Goal: Task Accomplishment & Management: Manage account settings

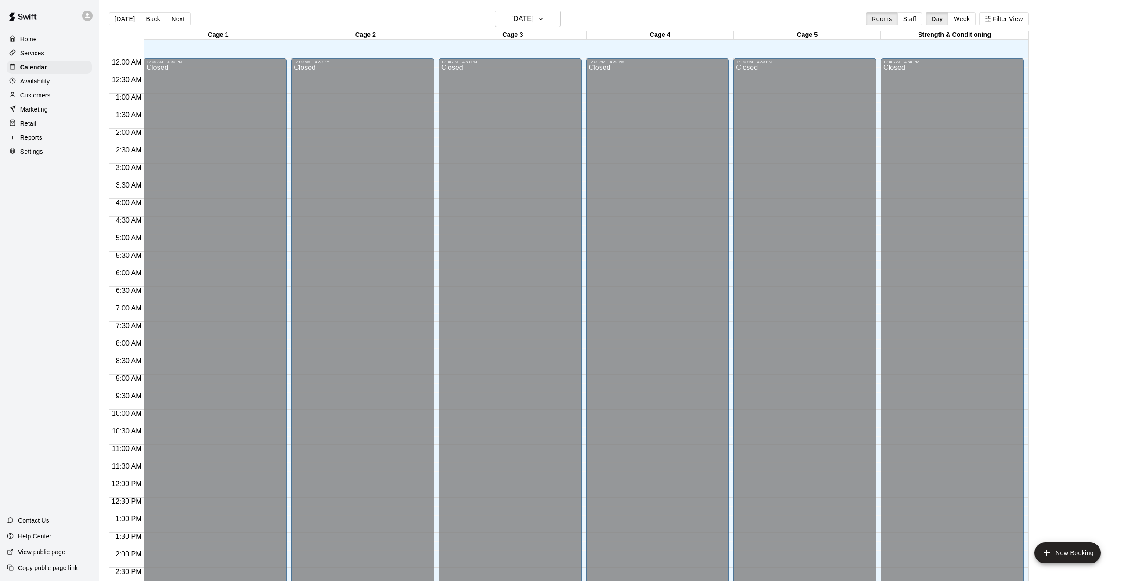
scroll to position [284, 0]
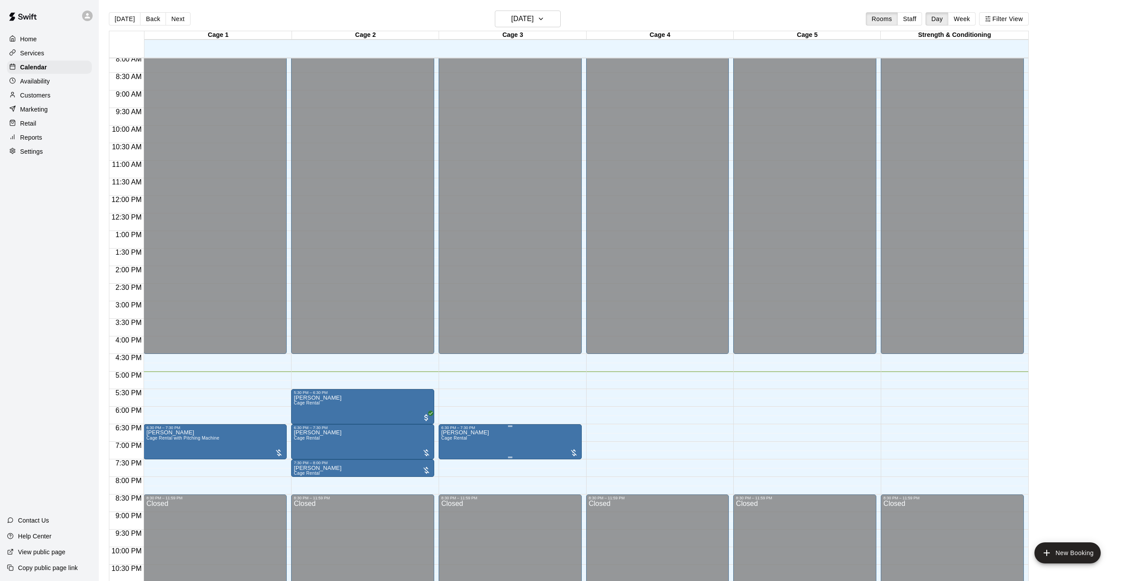
click at [453, 443] on icon "edit" at bounding box center [450, 439] width 11 height 11
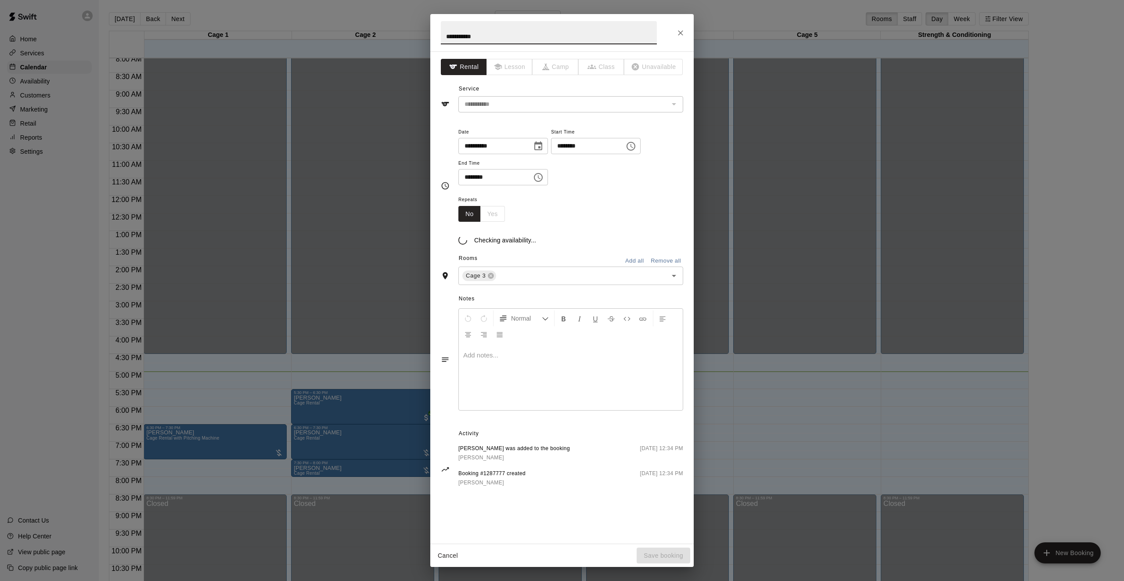
type input "**********"
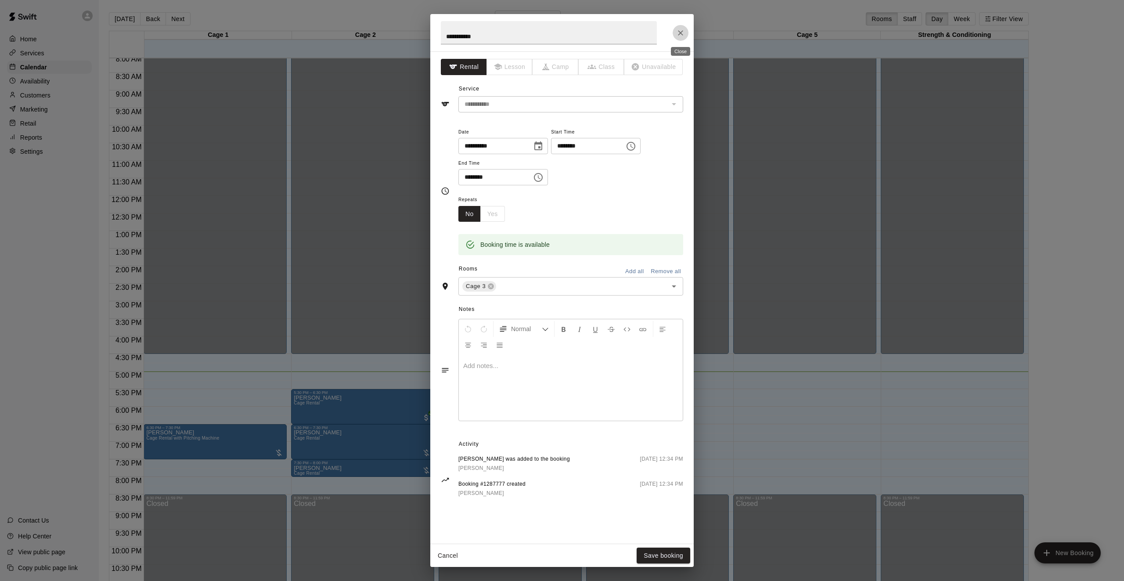
click at [682, 35] on icon "Close" at bounding box center [680, 33] width 9 height 9
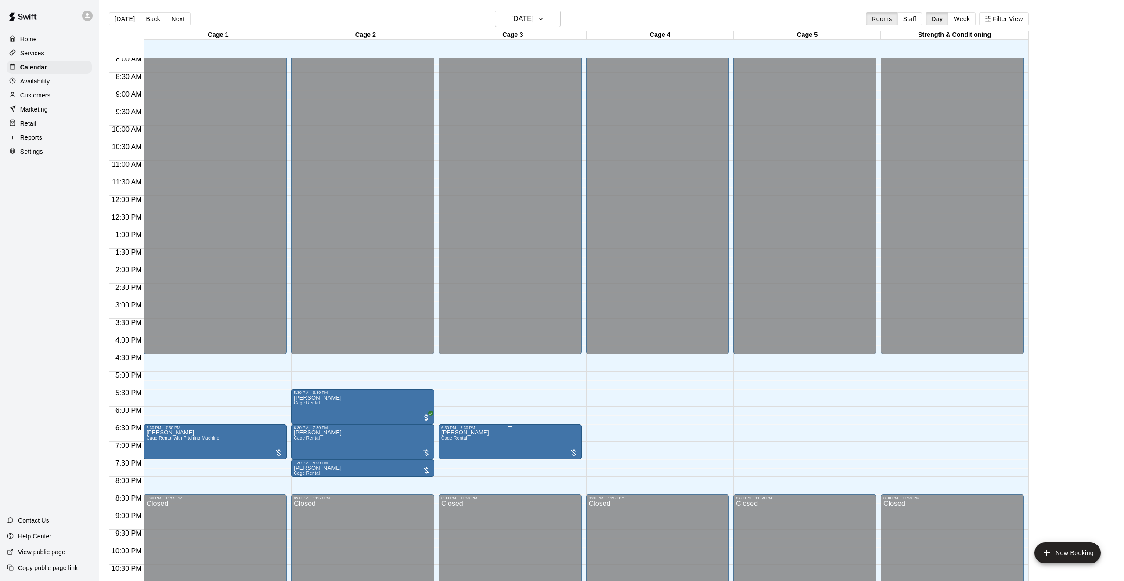
click at [452, 477] on icon "delete" at bounding box center [450, 481] width 11 height 11
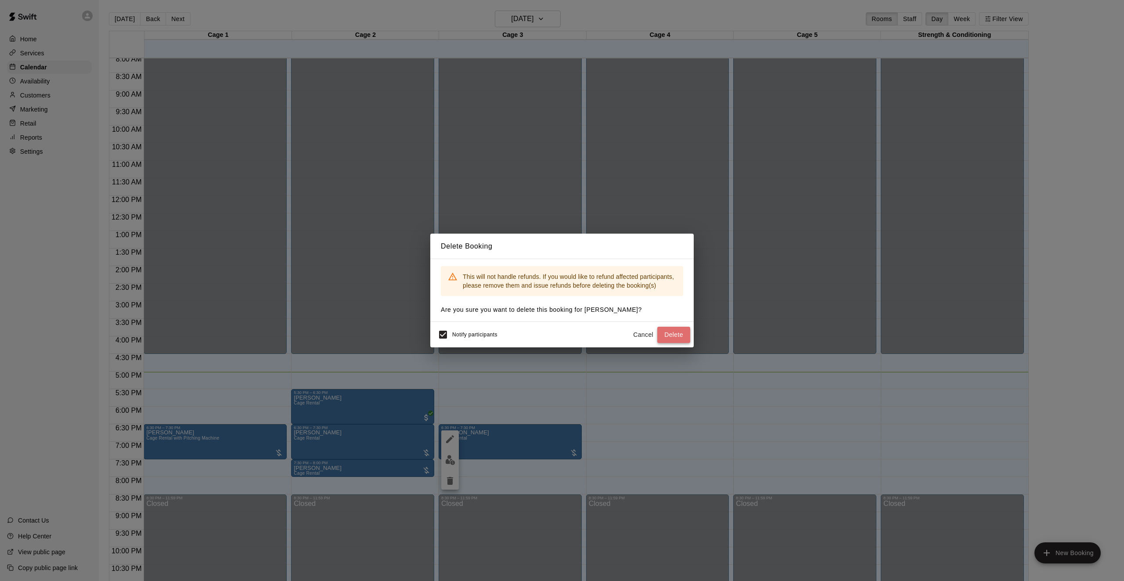
click at [672, 332] on button "Delete" at bounding box center [674, 335] width 33 height 16
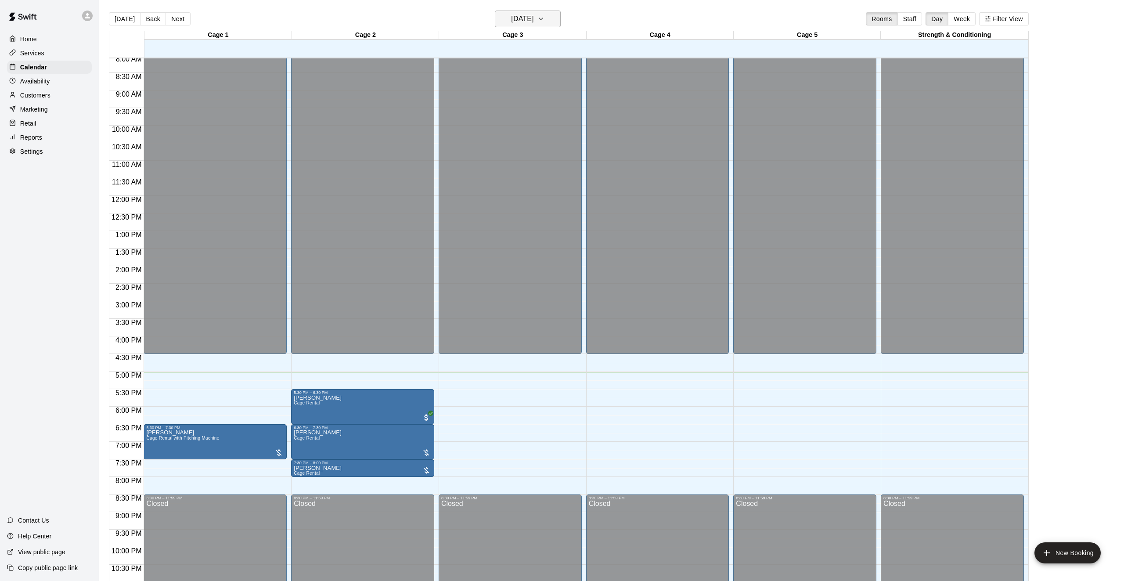
click at [529, 14] on h6 "[DATE]" at bounding box center [522, 19] width 22 height 12
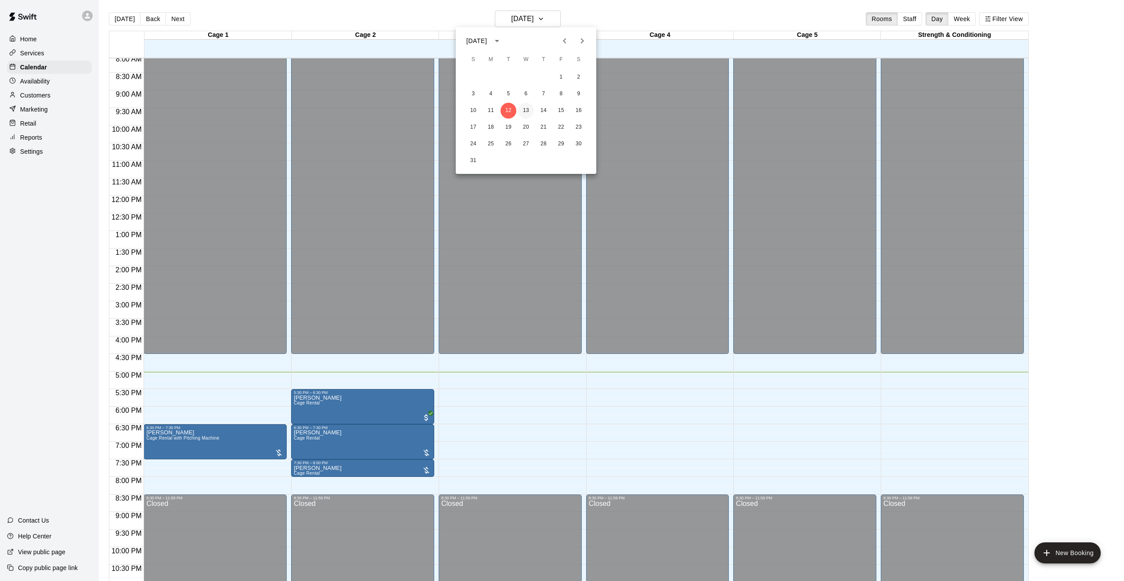
click at [524, 105] on button "13" at bounding box center [526, 111] width 16 height 16
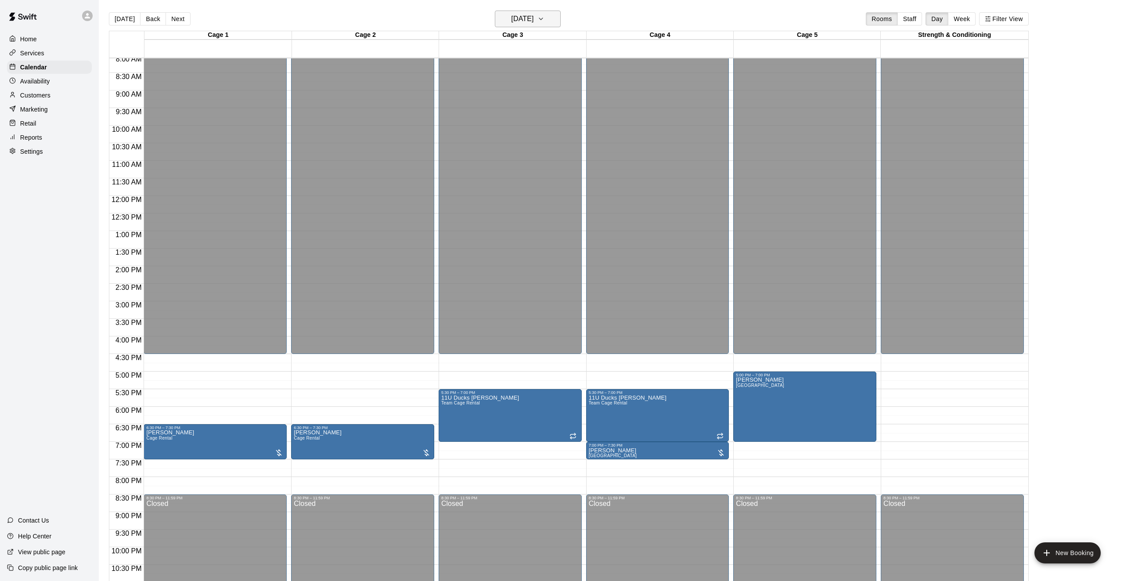
click at [525, 18] on h6 "[DATE]" at bounding box center [522, 19] width 22 height 12
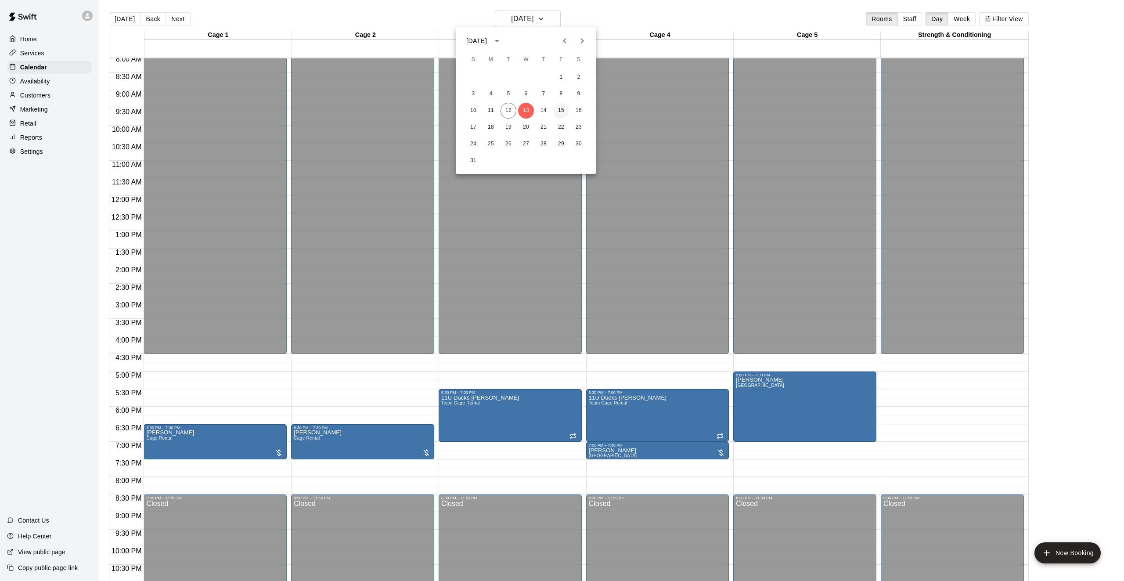
click at [562, 114] on button "15" at bounding box center [561, 111] width 16 height 16
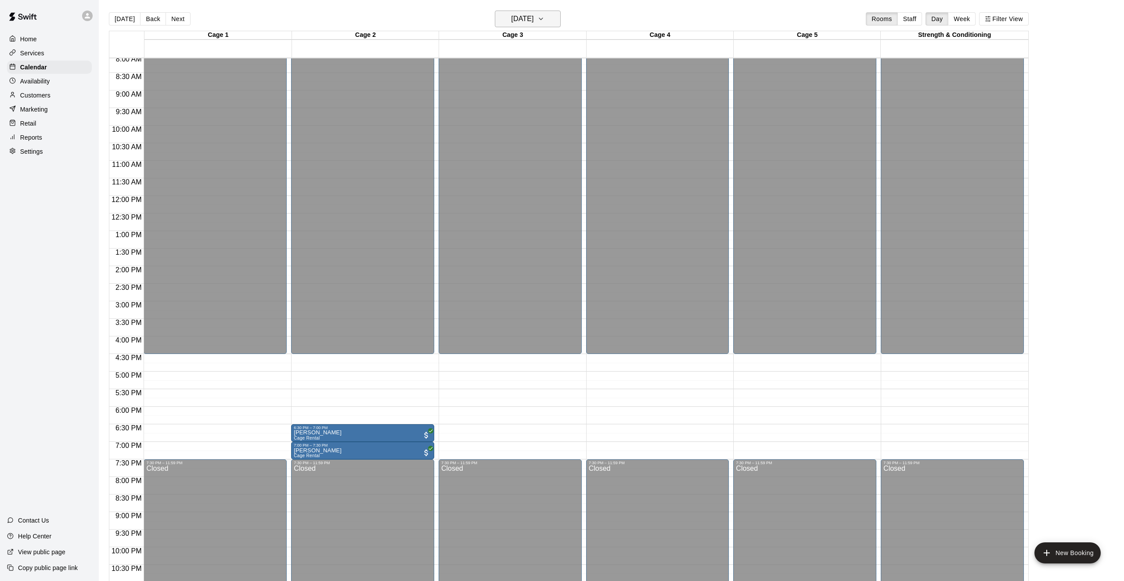
click at [531, 16] on h6 "[DATE]" at bounding box center [522, 19] width 22 height 12
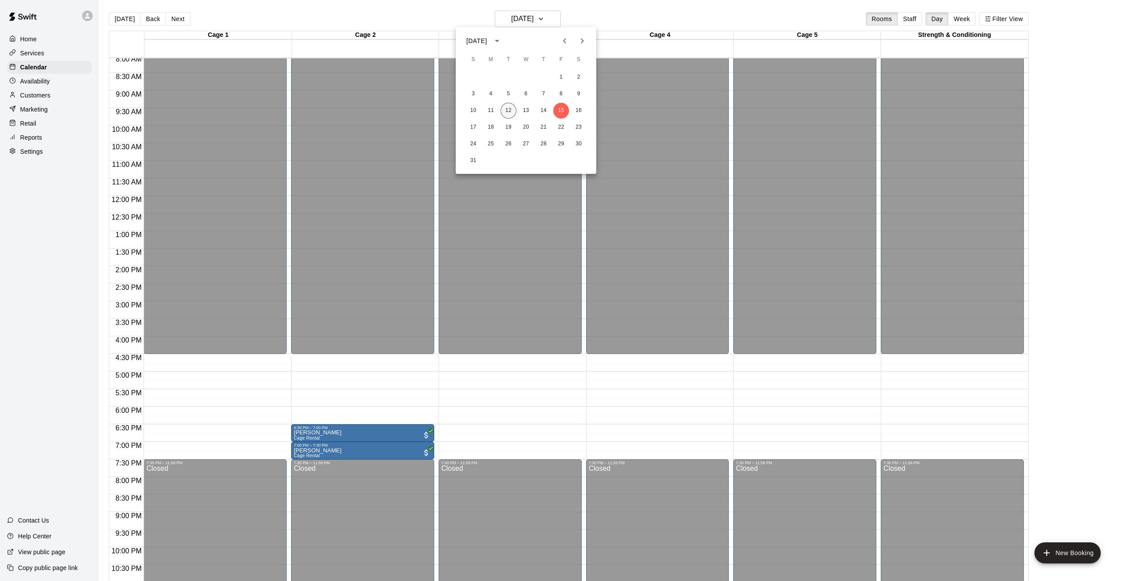
click at [510, 108] on button "12" at bounding box center [509, 111] width 16 height 16
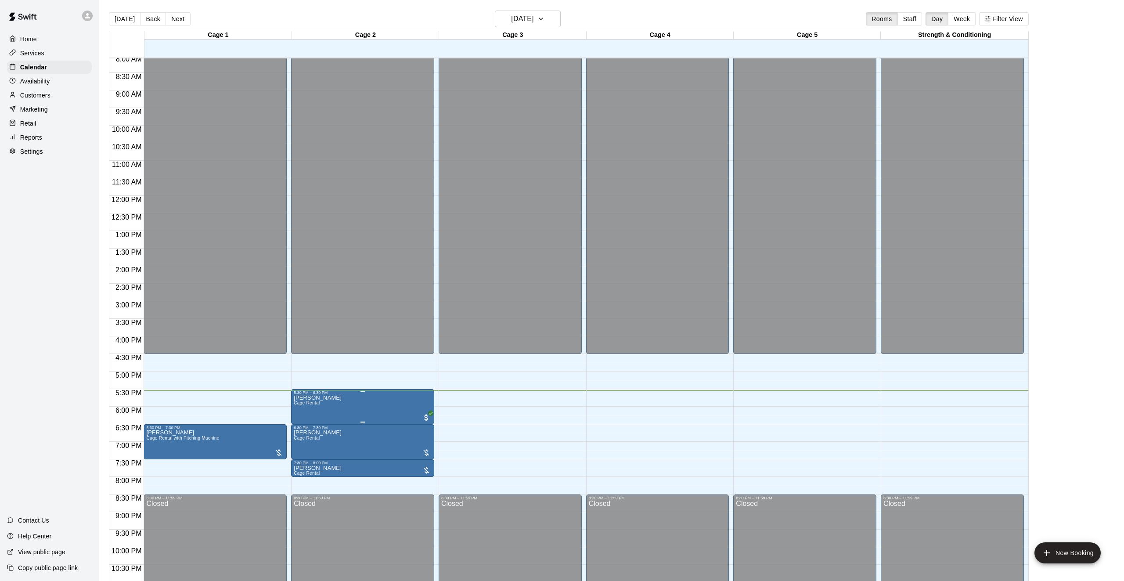
click at [326, 398] on p "[PERSON_NAME]" at bounding box center [318, 398] width 48 height 0
click at [301, 412] on icon "edit" at bounding box center [303, 407] width 11 height 11
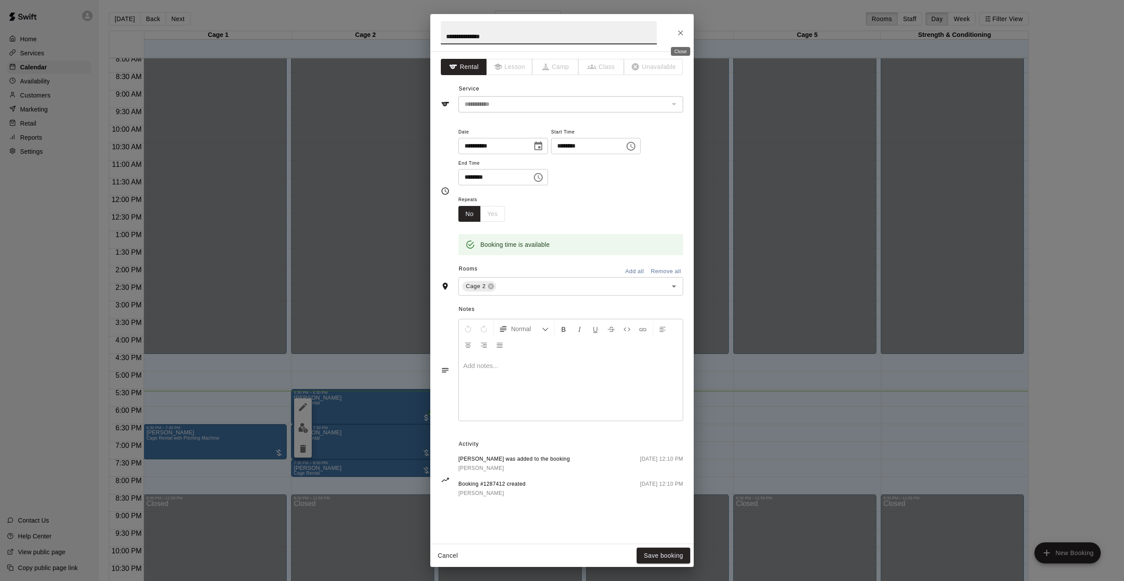
click at [682, 34] on icon "Close" at bounding box center [680, 32] width 5 height 5
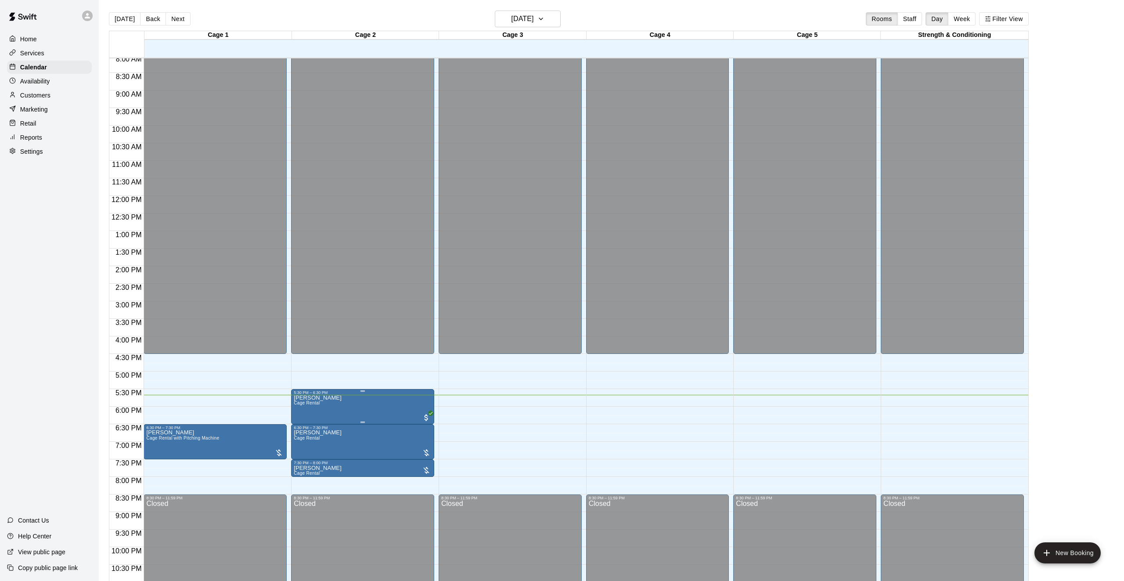
click at [327, 394] on div "5:30 PM – 6:30 PM" at bounding box center [363, 392] width 138 height 4
click at [302, 401] on icon "edit" at bounding box center [303, 399] width 8 height 8
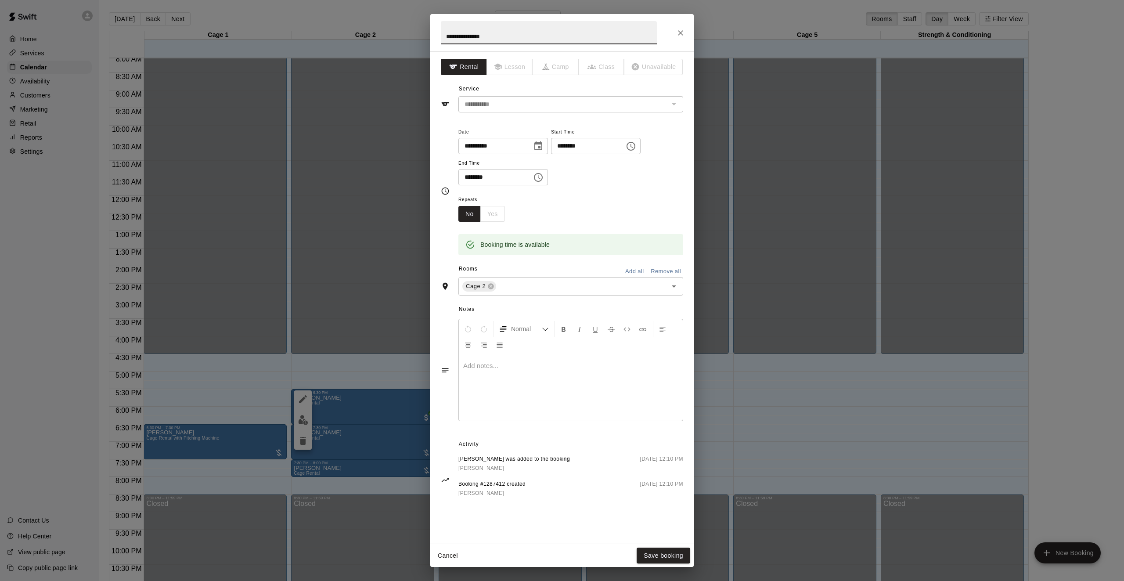
click at [343, 365] on div "**********" at bounding box center [562, 290] width 1124 height 581
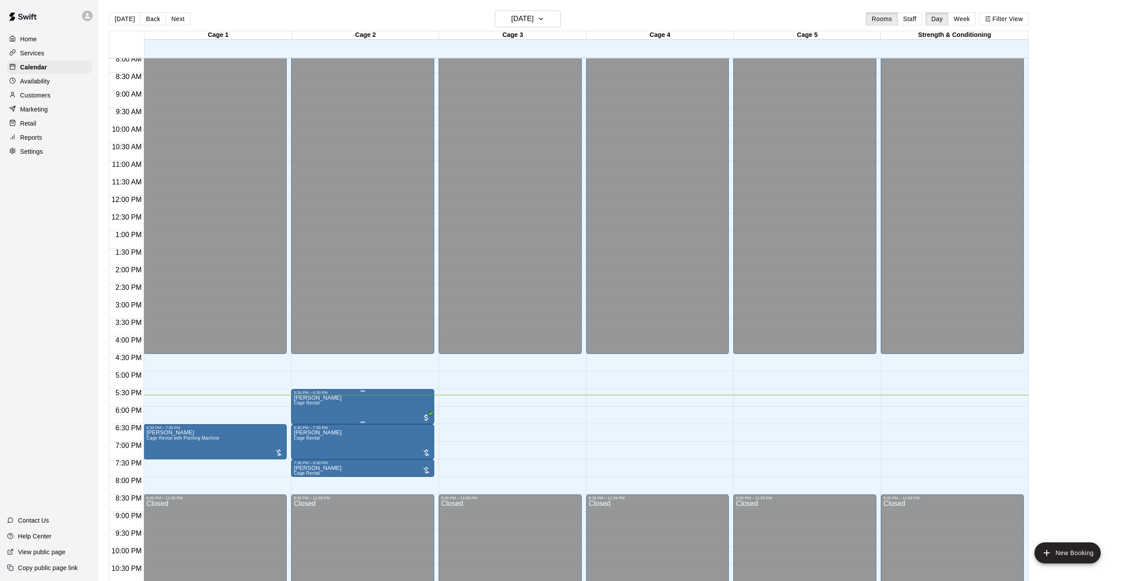
click at [305, 421] on img "edit" at bounding box center [303, 425] width 10 height 10
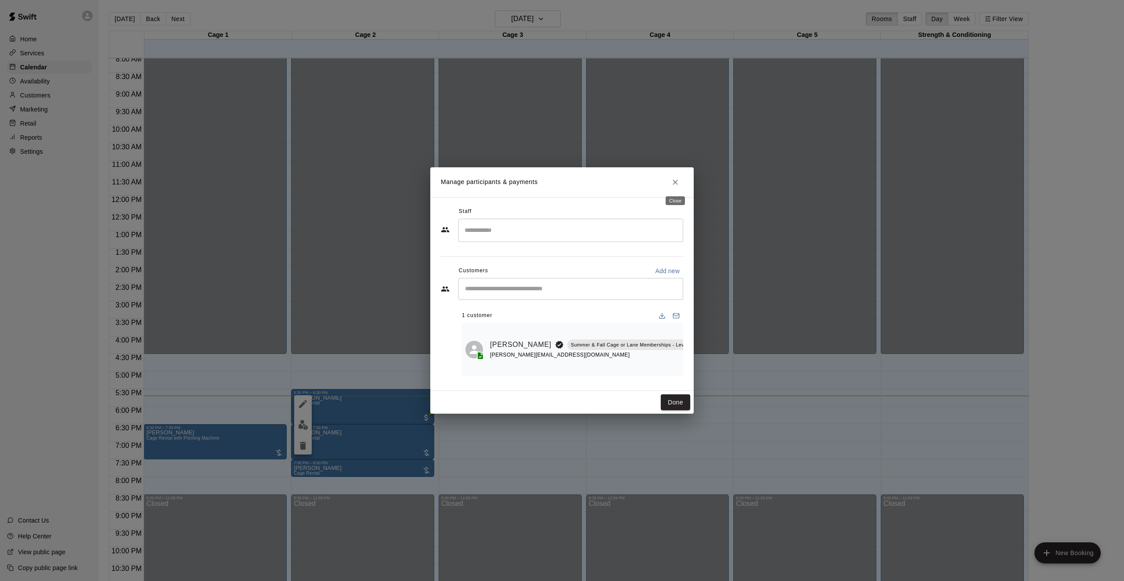
click at [672, 185] on icon "Close" at bounding box center [675, 182] width 9 height 9
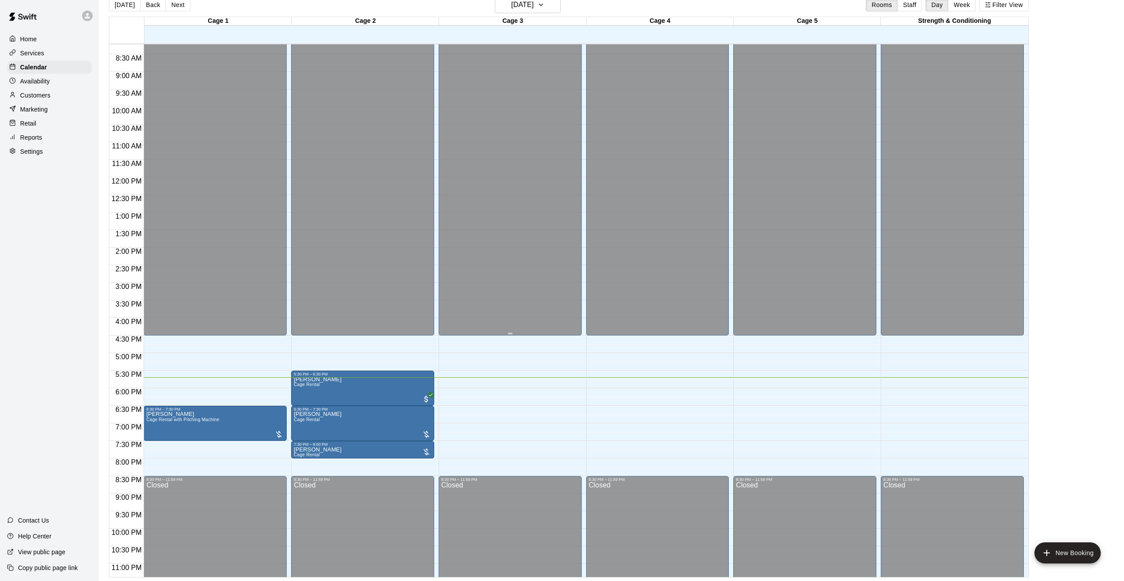
scroll to position [311, 0]
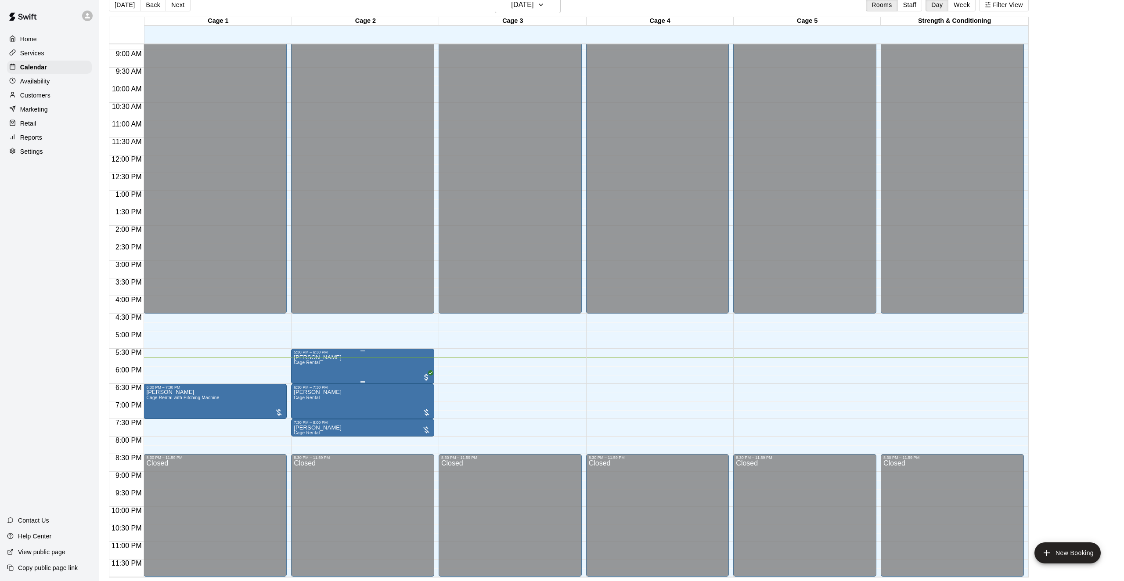
click at [487, 369] on div at bounding box center [562, 290] width 1124 height 581
click at [305, 365] on icon "edit" at bounding box center [303, 363] width 11 height 11
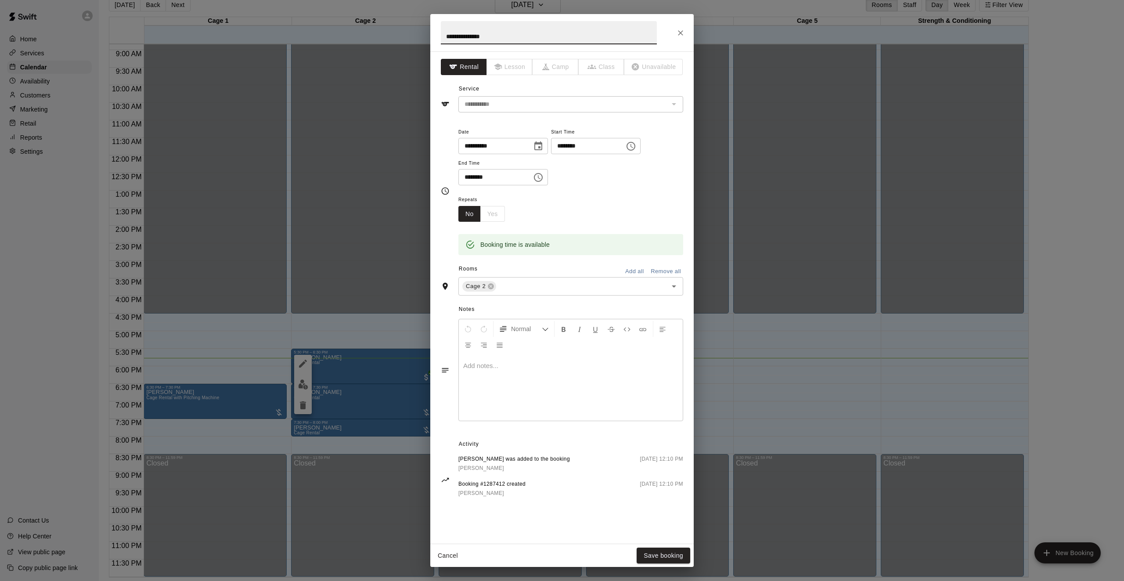
click at [636, 148] on icon "Choose time, selected time is 5:30 PM" at bounding box center [631, 146] width 11 height 11
click at [658, 157] on div "**********" at bounding box center [571, 155] width 225 height 59
click at [682, 37] on button "Close" at bounding box center [681, 33] width 16 height 16
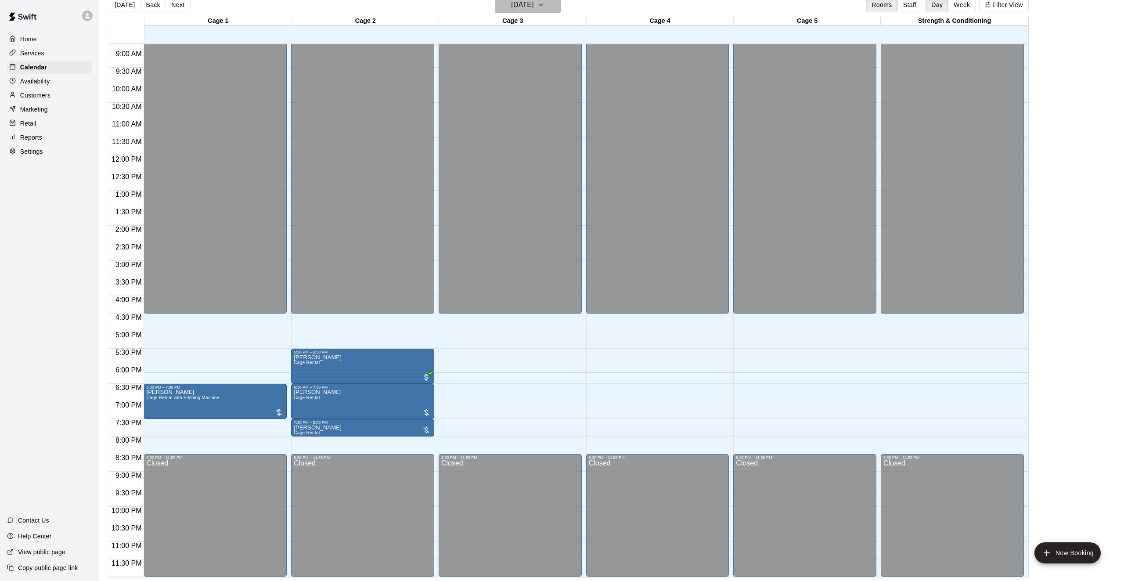
click at [524, 4] on h6 "[DATE]" at bounding box center [522, 5] width 22 height 12
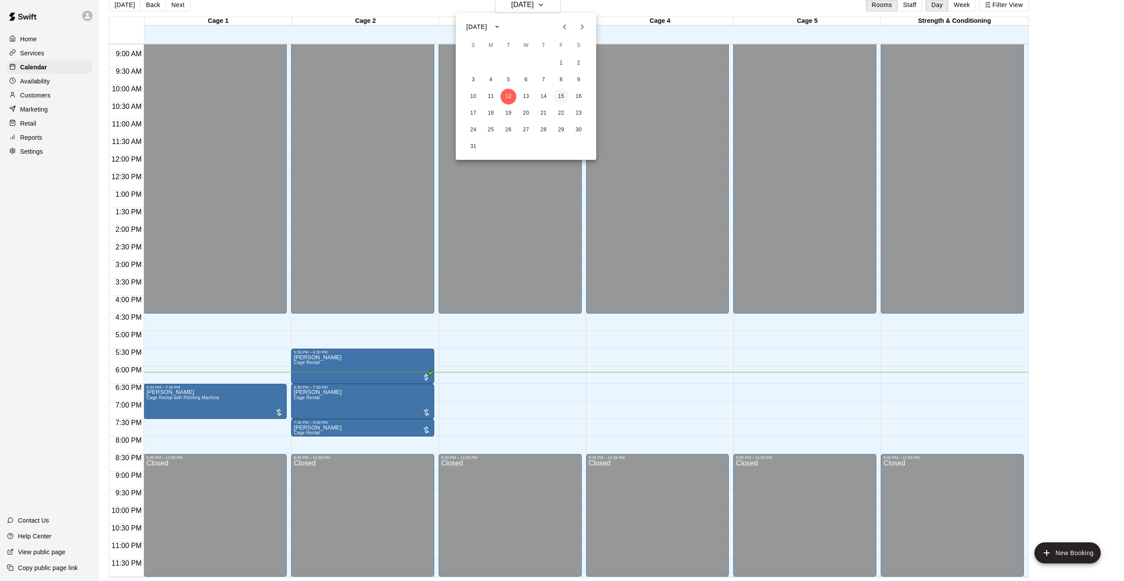
click at [562, 99] on button "15" at bounding box center [561, 97] width 16 height 16
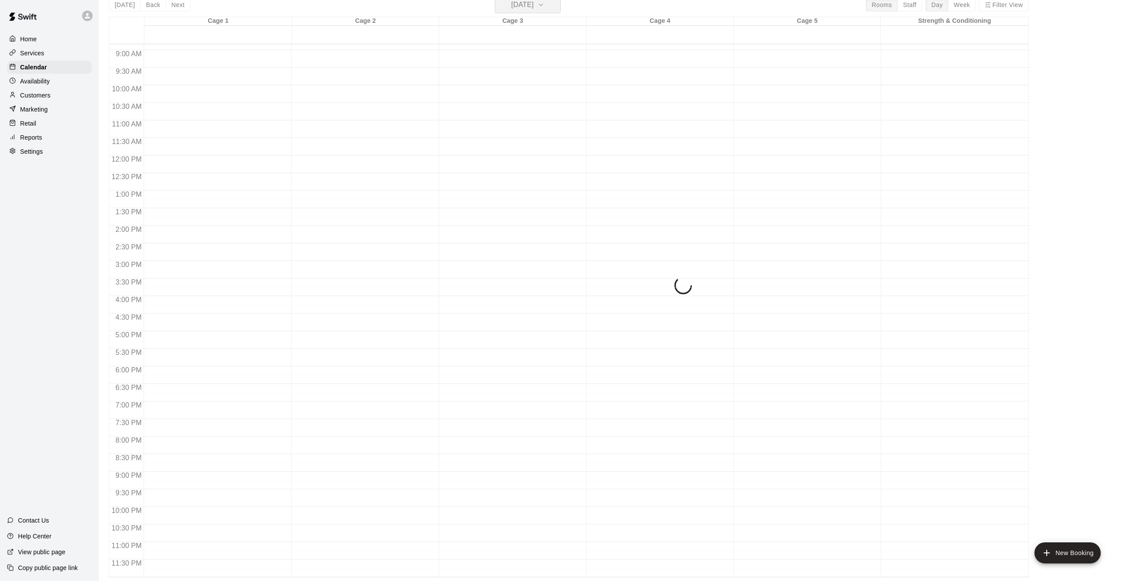
scroll to position [11, 0]
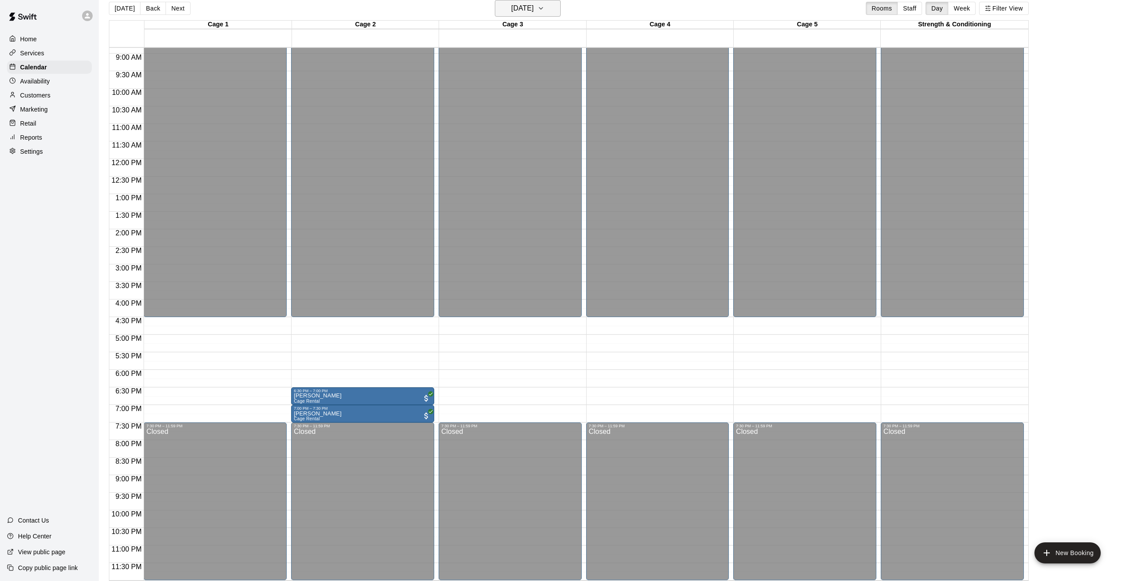
click at [526, 11] on h6 "[DATE]" at bounding box center [522, 8] width 22 height 12
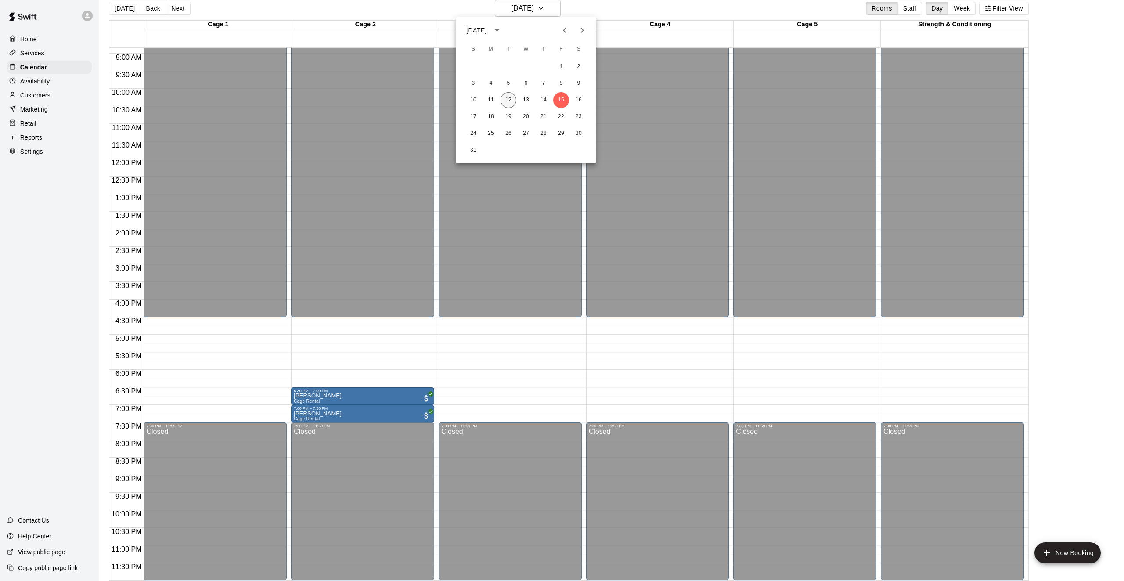
click at [509, 98] on button "12" at bounding box center [509, 100] width 16 height 16
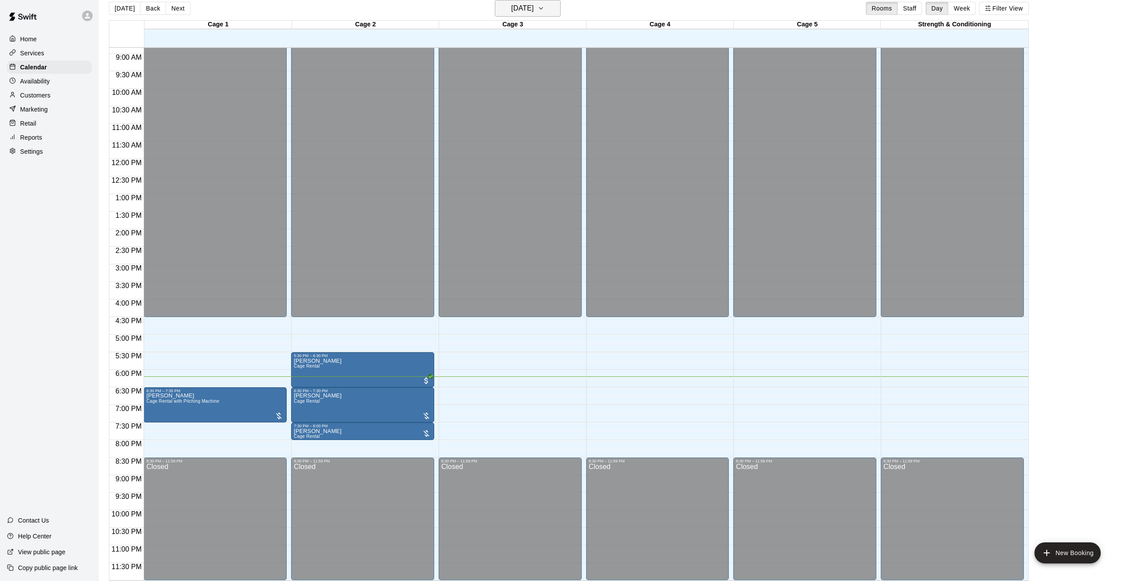
click at [528, 16] on button "[DATE]" at bounding box center [528, 8] width 66 height 17
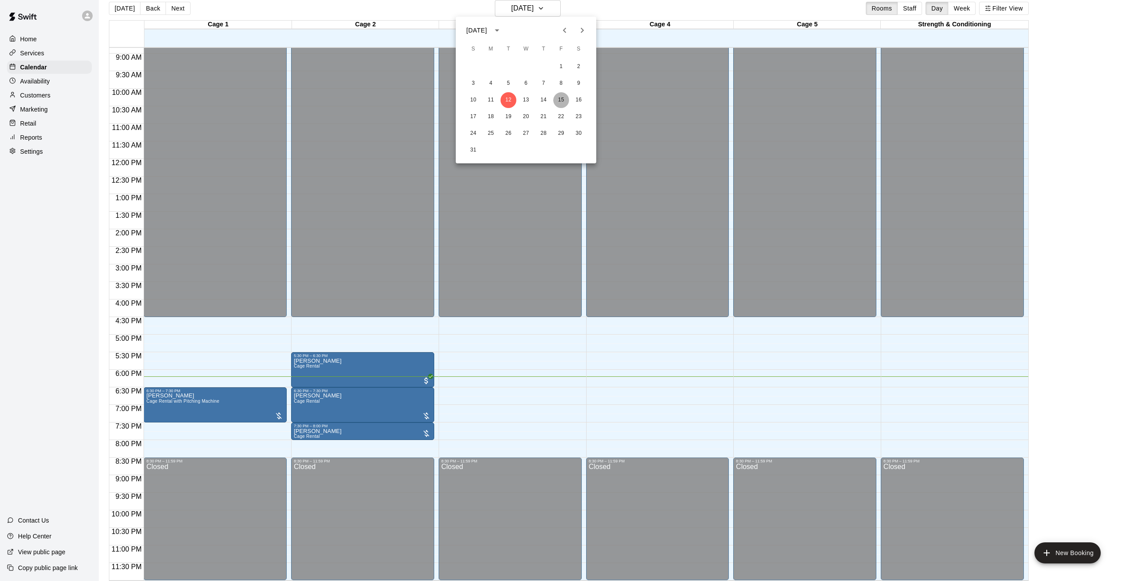
click at [565, 100] on button "15" at bounding box center [561, 100] width 16 height 16
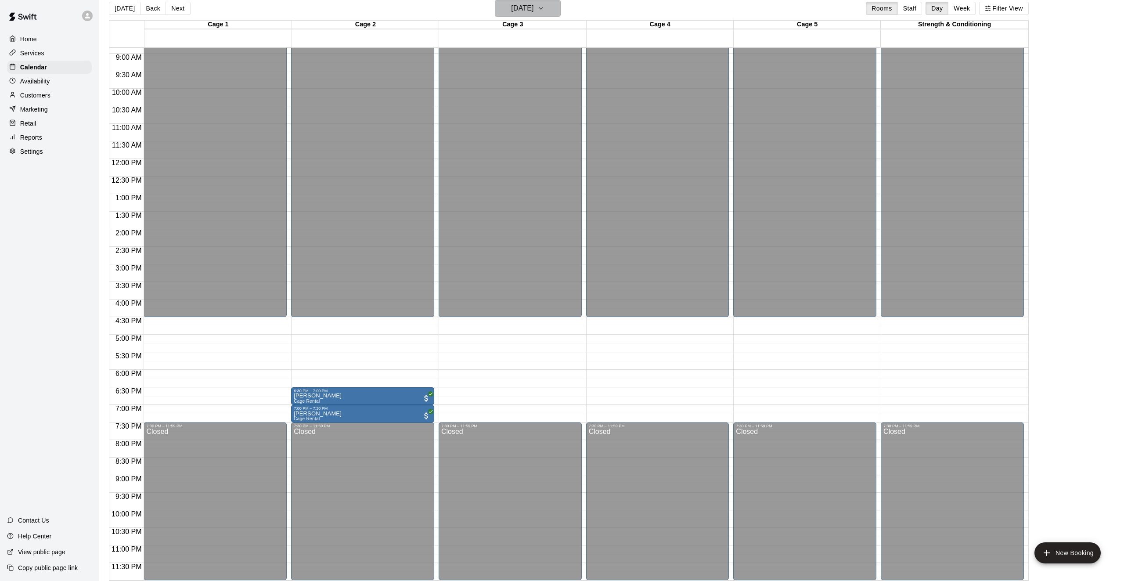
click at [513, 2] on h6 "[DATE]" at bounding box center [522, 8] width 22 height 12
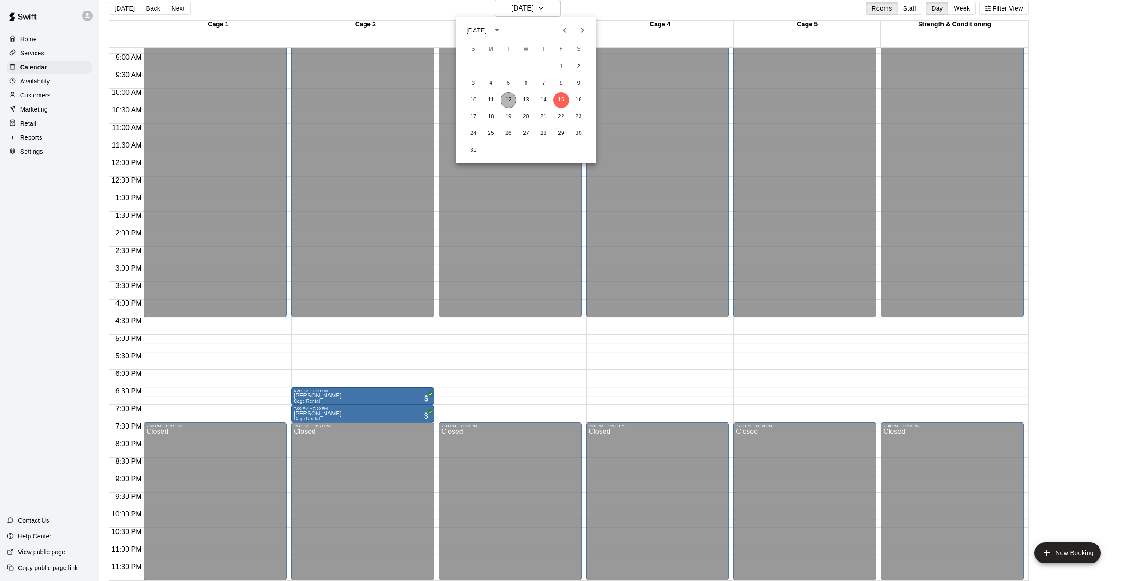
click at [505, 98] on button "12" at bounding box center [509, 100] width 16 height 16
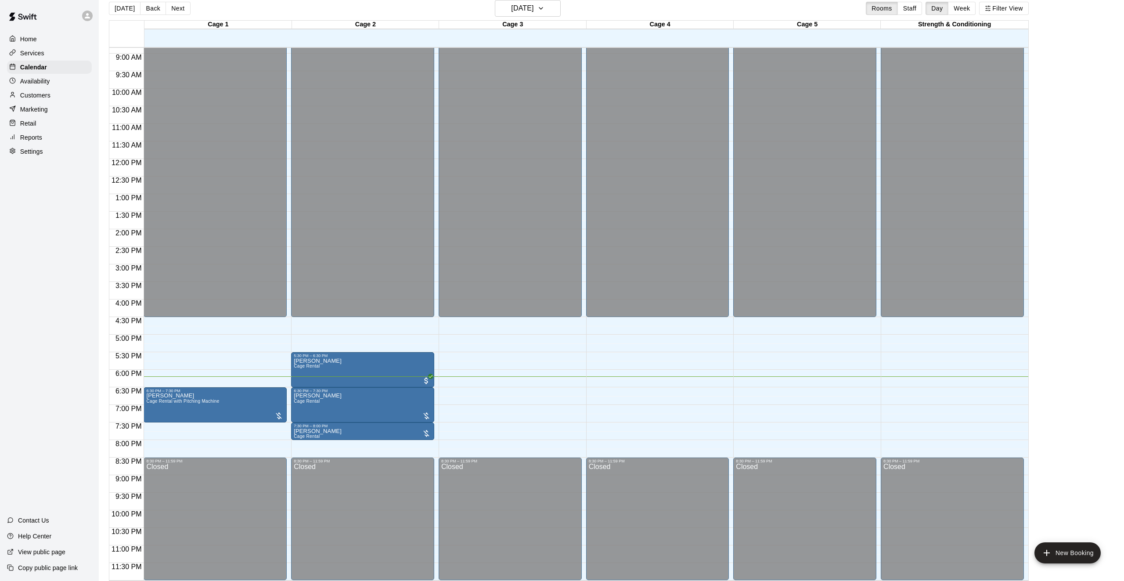
click at [510, 17] on div "[DATE] Back [DATE][DATE] Rooms Staff Day Week Filter View" at bounding box center [569, 10] width 920 height 20
click at [517, 10] on h6 "[DATE]" at bounding box center [522, 8] width 22 height 12
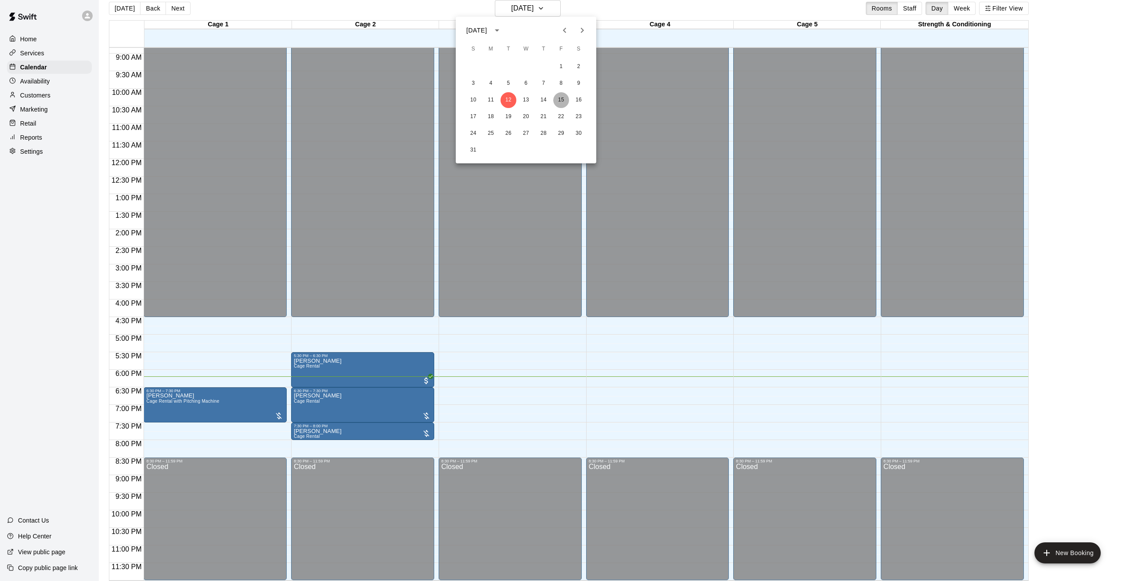
click at [557, 96] on button "15" at bounding box center [561, 100] width 16 height 16
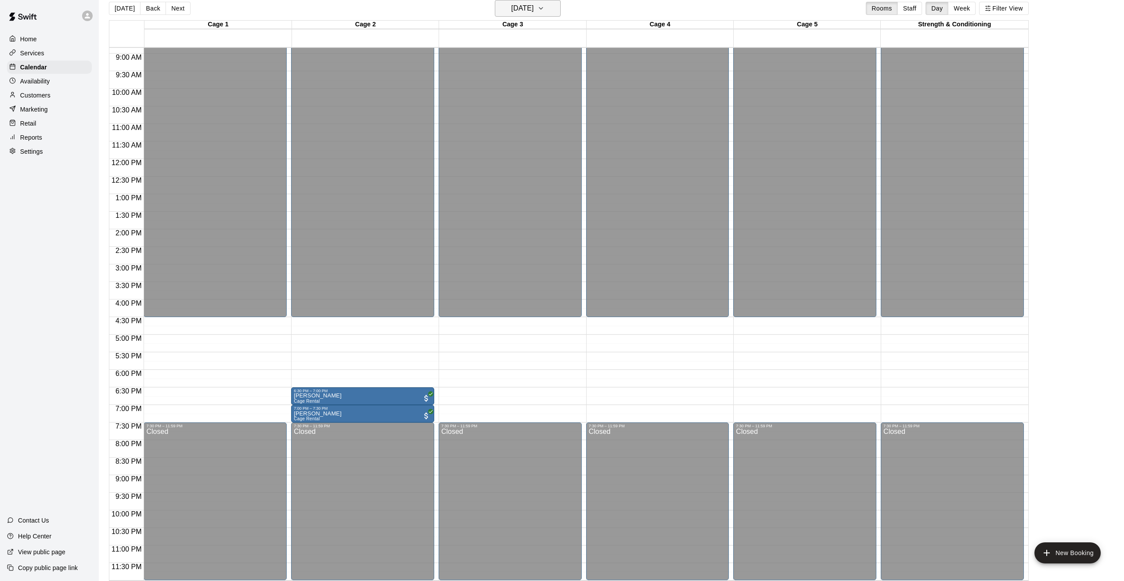
click at [529, 7] on h6 "[DATE]" at bounding box center [522, 8] width 22 height 12
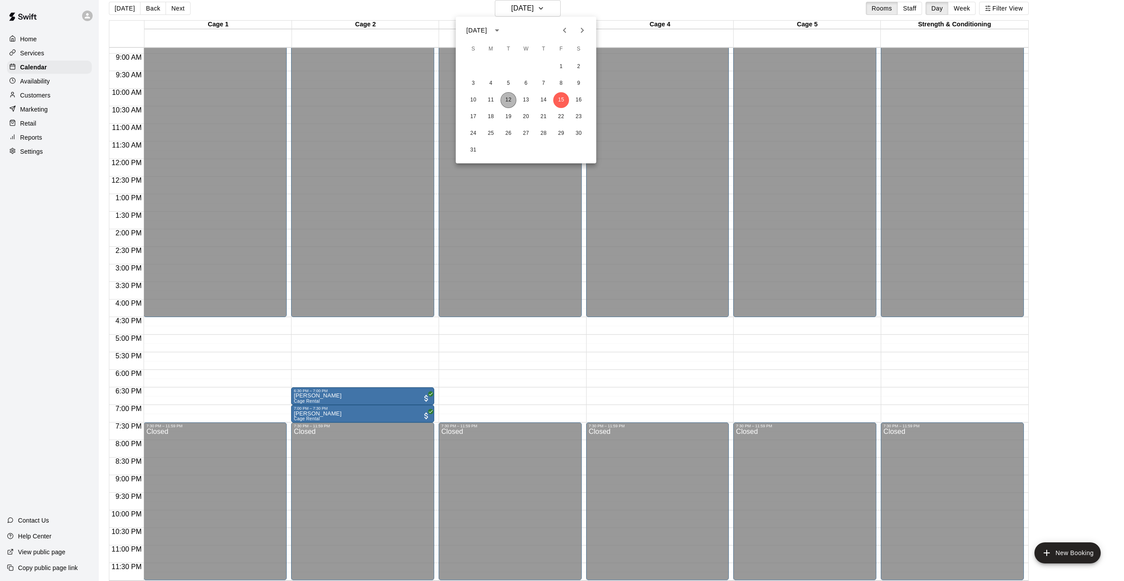
click at [506, 94] on button "12" at bounding box center [509, 100] width 16 height 16
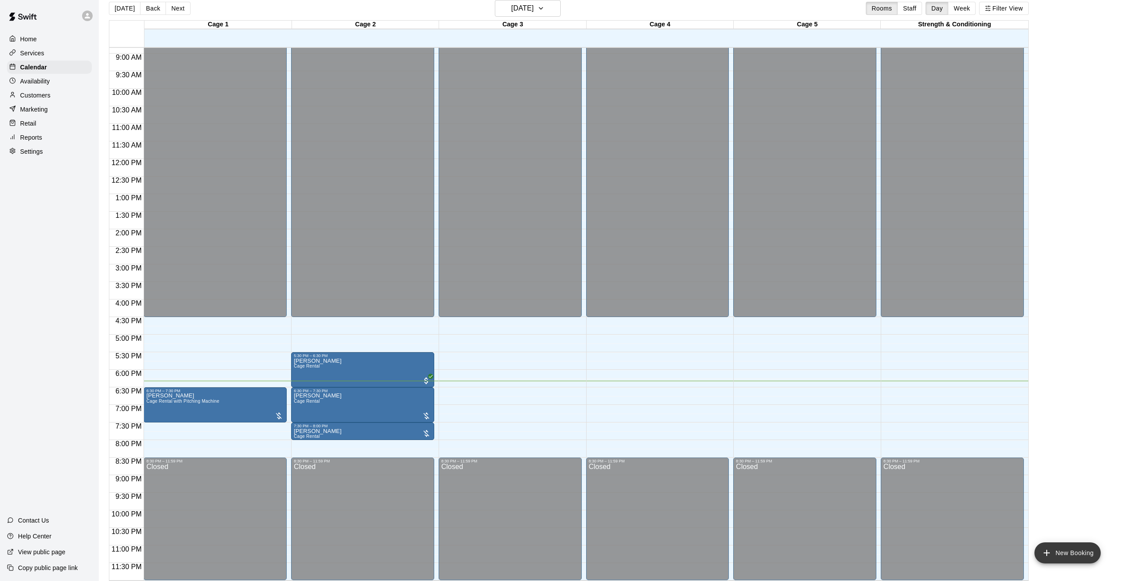
click at [1061, 549] on button "New Booking" at bounding box center [1068, 552] width 66 height 21
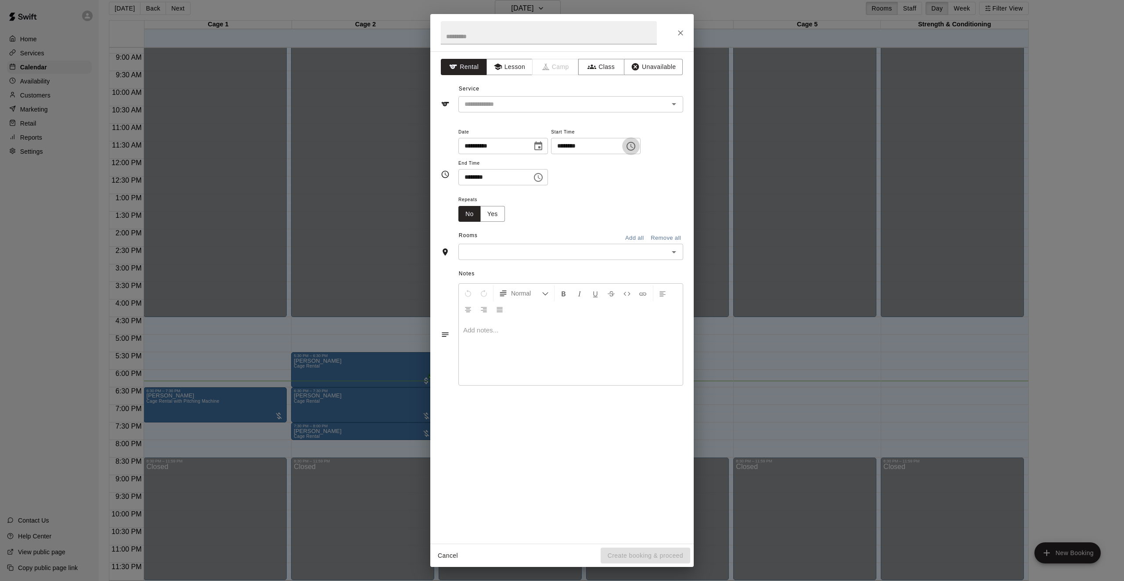
click at [636, 149] on icon "Choose time, selected time is 4:00 PM" at bounding box center [631, 146] width 11 height 11
click at [566, 221] on li "07" at bounding box center [566, 215] width 21 height 16
click at [589, 232] on li "30" at bounding box center [591, 233] width 21 height 16
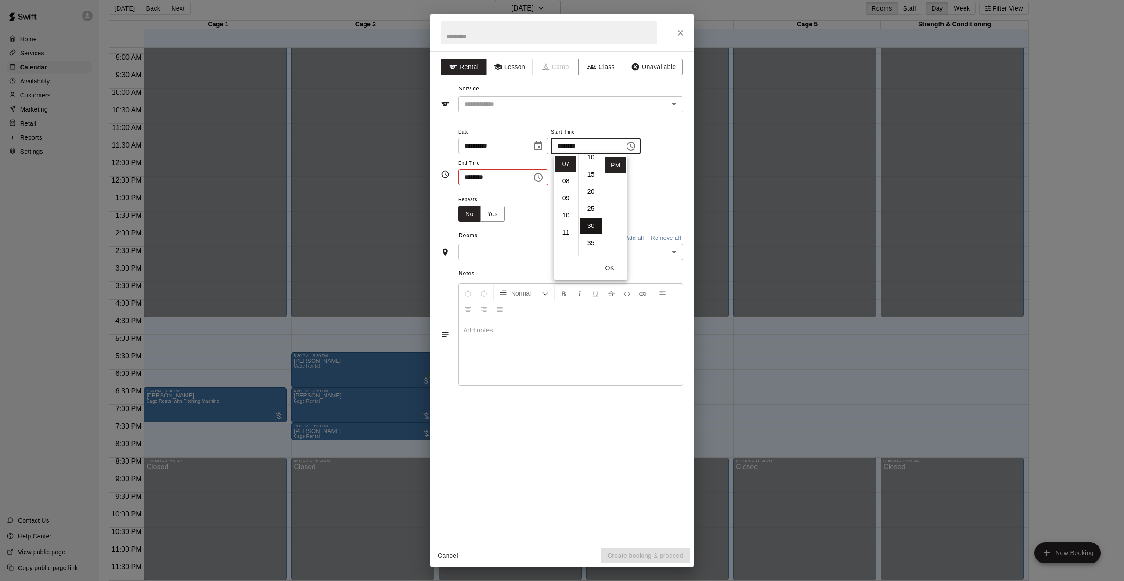
type input "********"
click at [614, 265] on button "OK" at bounding box center [610, 268] width 28 height 16
click at [543, 180] on icon "Choose time, selected time is 4:30 PM" at bounding box center [538, 177] width 9 height 9
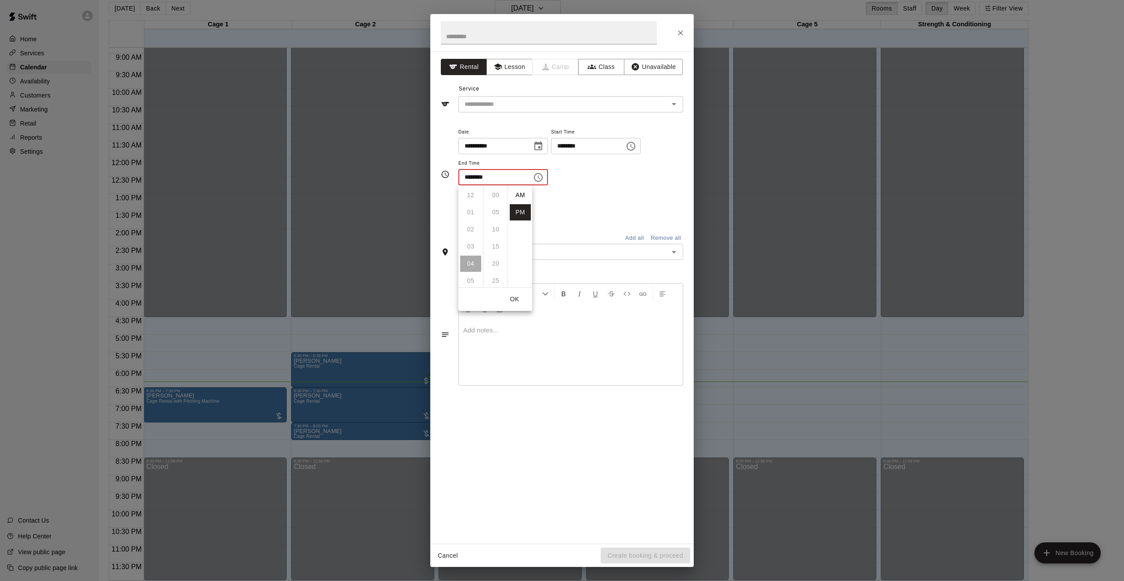
scroll to position [16, 0]
click at [473, 265] on li "08" at bounding box center [470, 264] width 21 height 16
click at [492, 198] on li "00" at bounding box center [495, 195] width 21 height 16
type input "********"
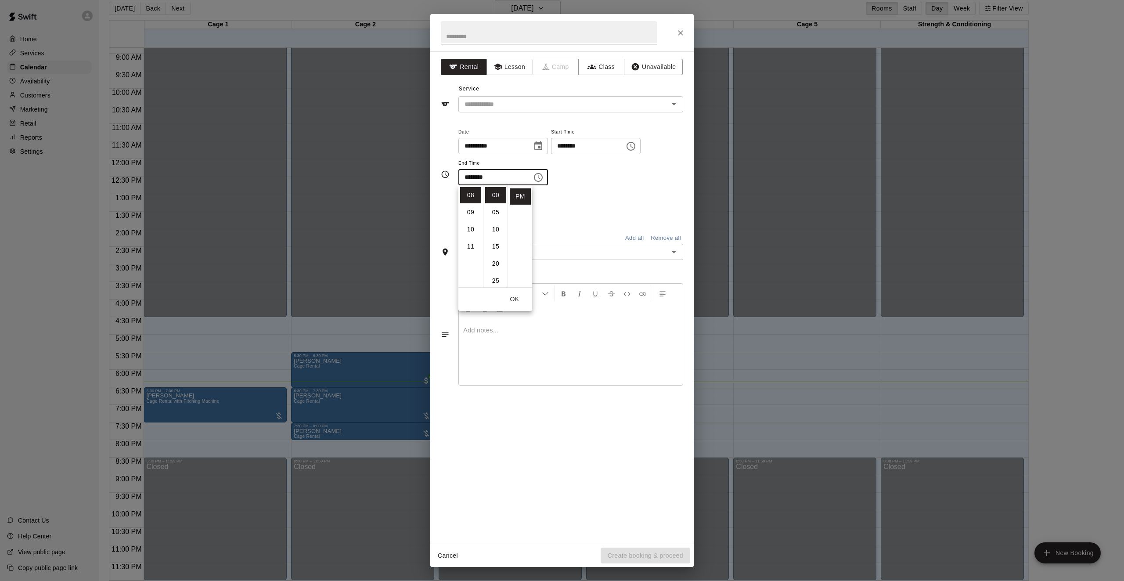
click at [495, 33] on input "text" at bounding box center [549, 32] width 216 height 23
click at [491, 34] on input "text" at bounding box center [549, 32] width 216 height 23
click at [521, 110] on div "​" at bounding box center [571, 104] width 225 height 16
type input "**********"
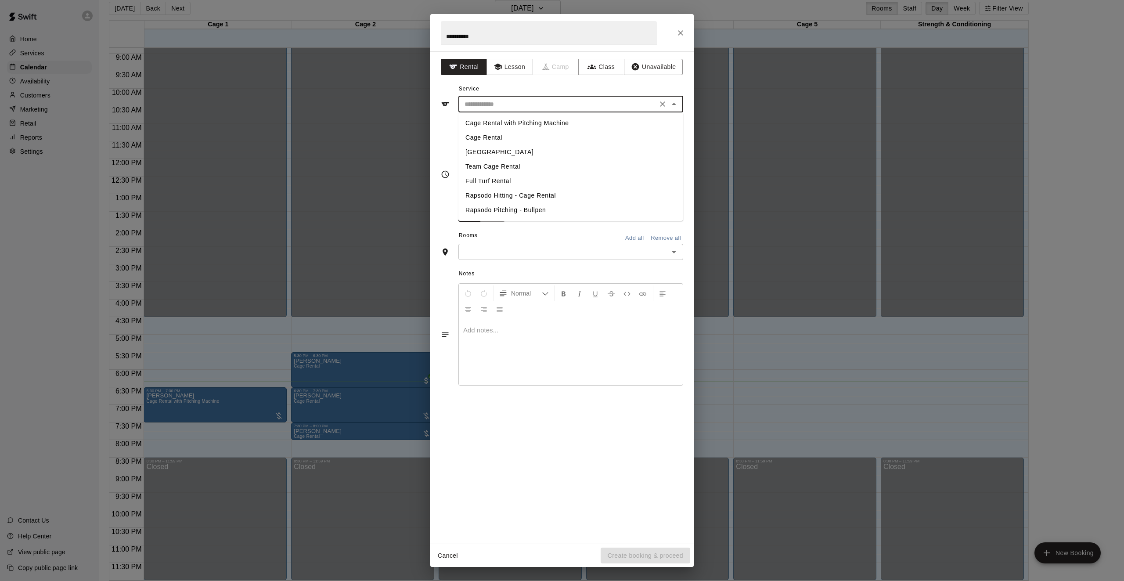
click at [518, 123] on li "Cage Rental with Pitching Machine" at bounding box center [571, 123] width 225 height 14
type input "**********"
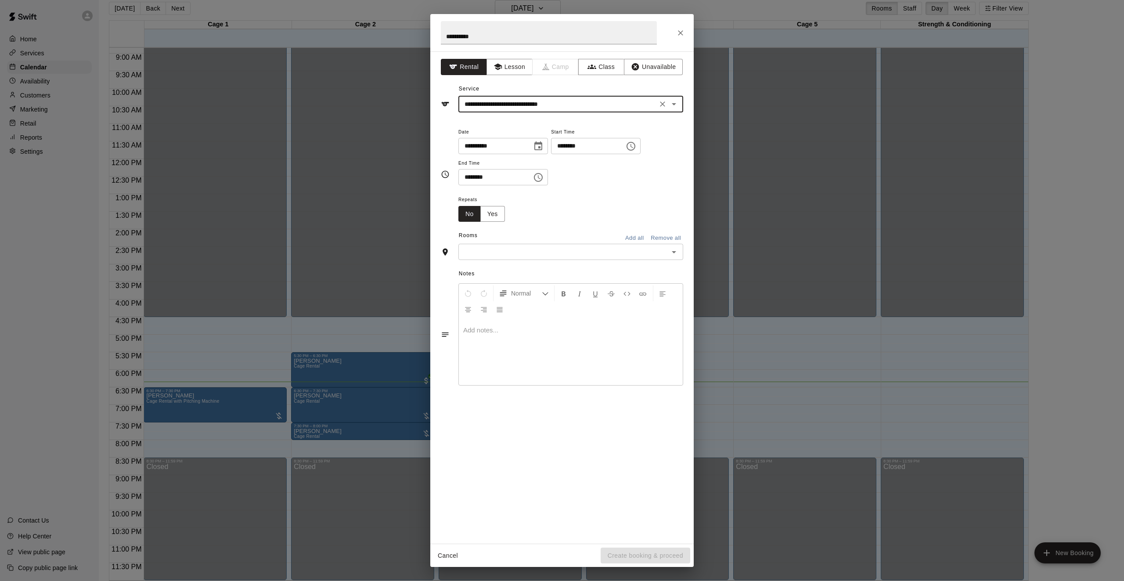
click at [571, 250] on input "text" at bounding box center [563, 251] width 205 height 11
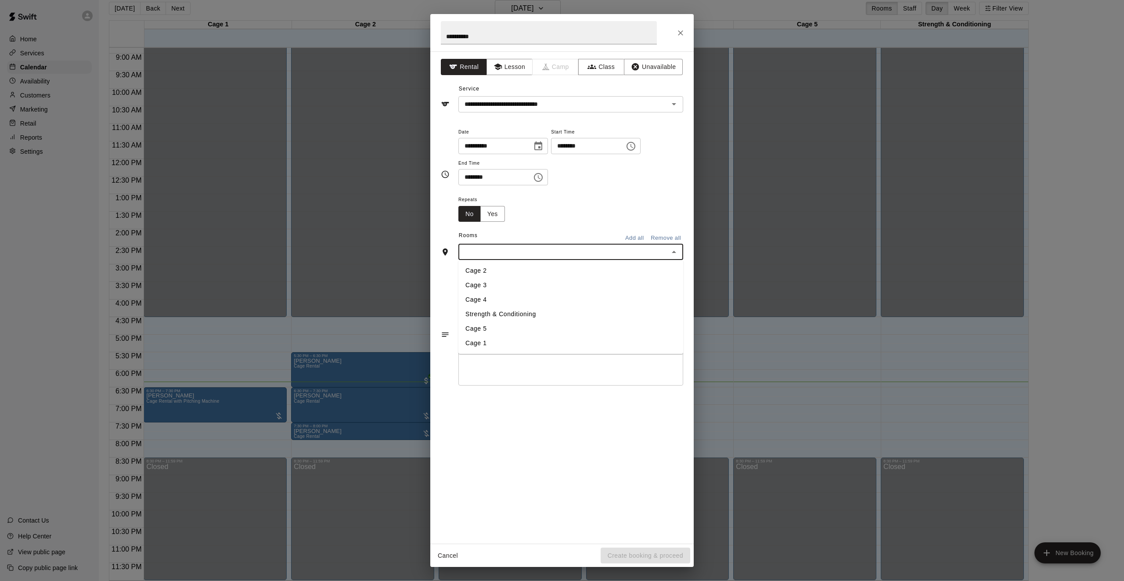
click at [490, 347] on li "Cage 1" at bounding box center [571, 343] width 225 height 14
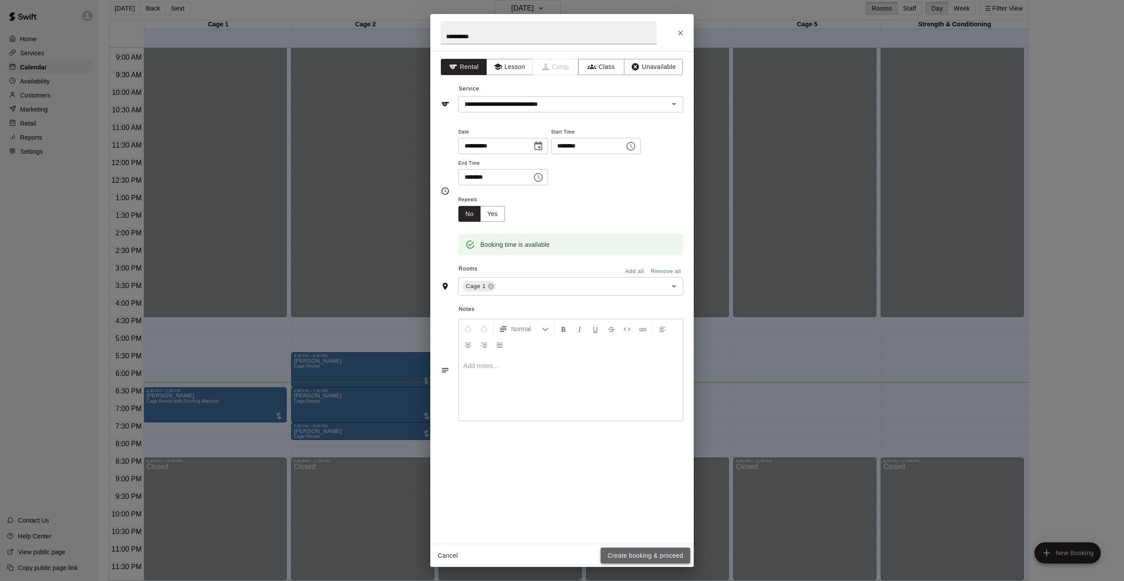
click at [636, 557] on button "Create booking & proceed" at bounding box center [646, 556] width 90 height 16
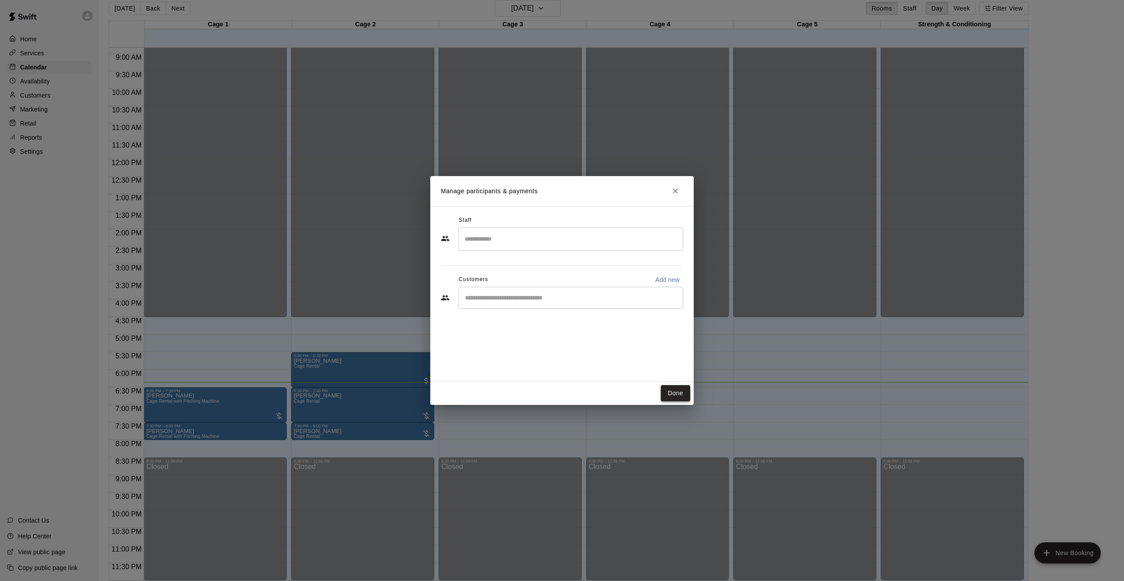
click at [674, 394] on button "Done" at bounding box center [675, 393] width 29 height 16
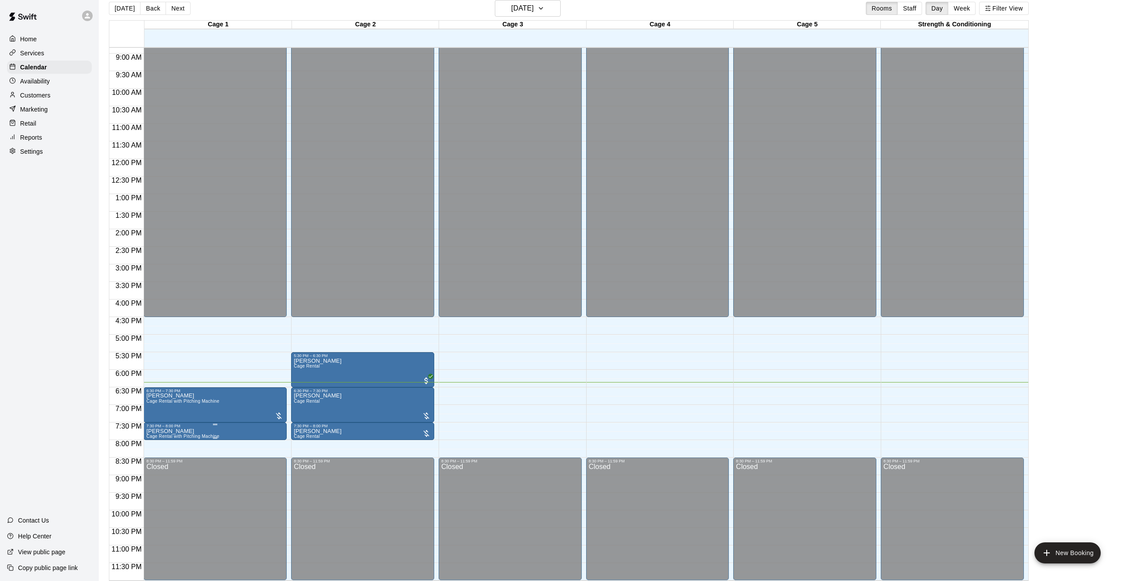
click at [155, 436] on icon "edit" at bounding box center [155, 437] width 11 height 11
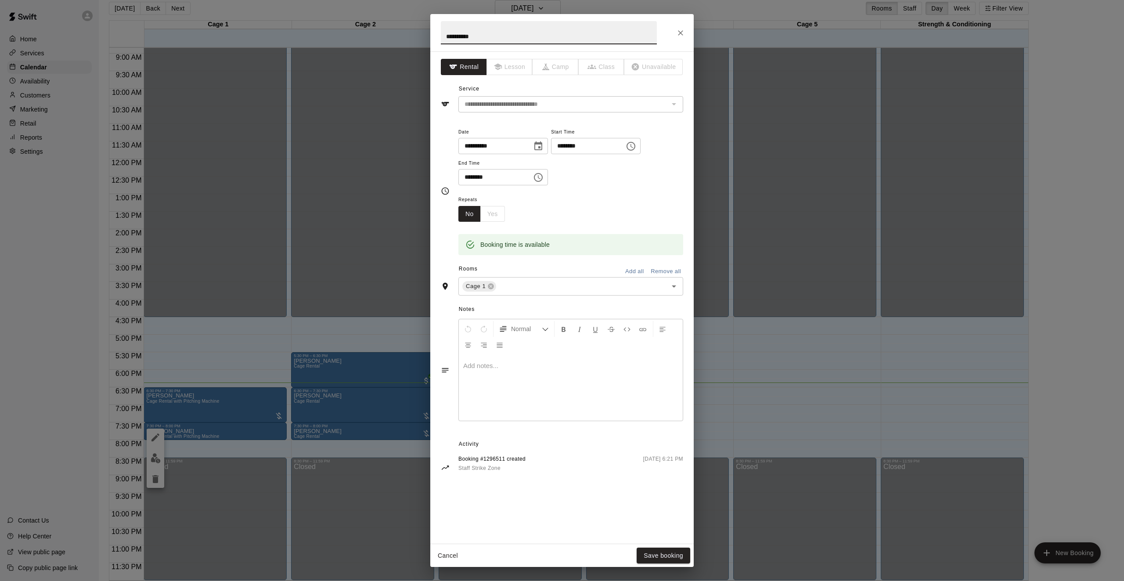
click at [270, 361] on div "**********" at bounding box center [562, 290] width 1124 height 581
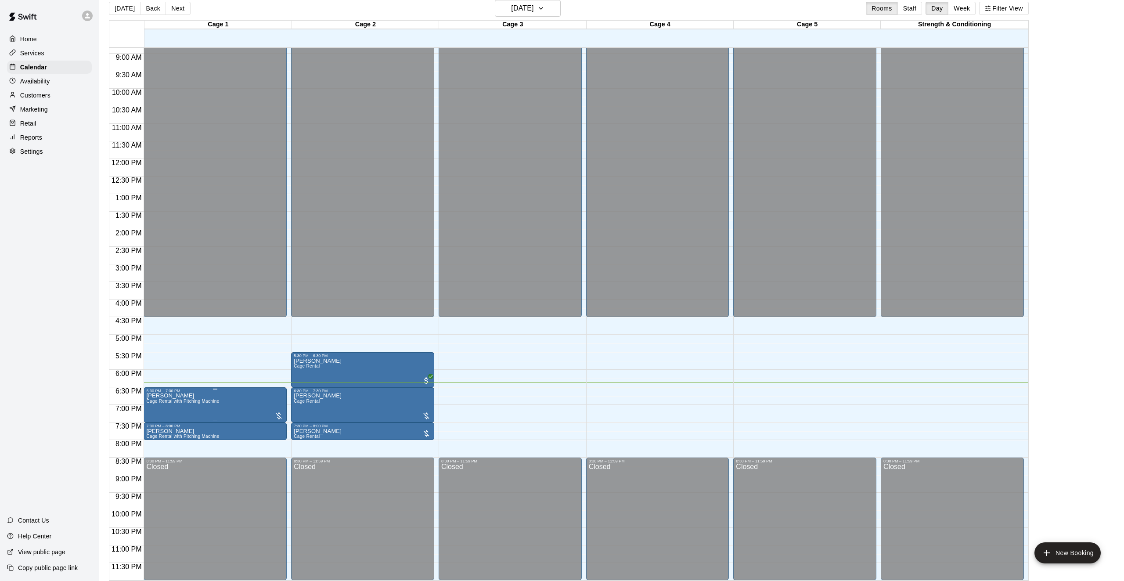
click at [280, 416] on div at bounding box center [279, 416] width 9 height 9
click at [284, 424] on icon "edit" at bounding box center [283, 420] width 11 height 11
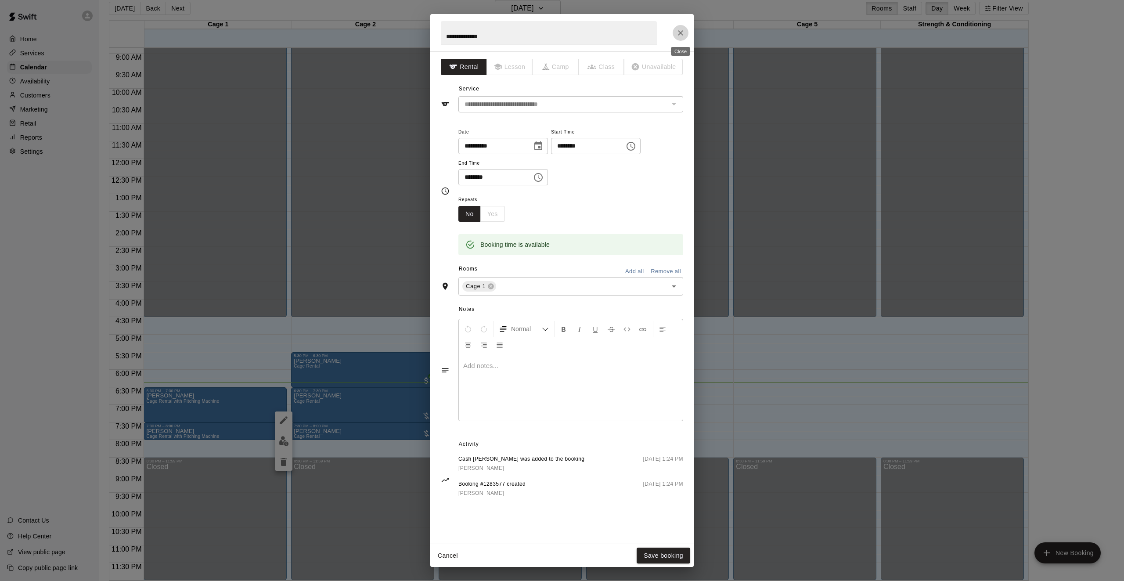
click at [683, 35] on icon "Close" at bounding box center [680, 33] width 9 height 9
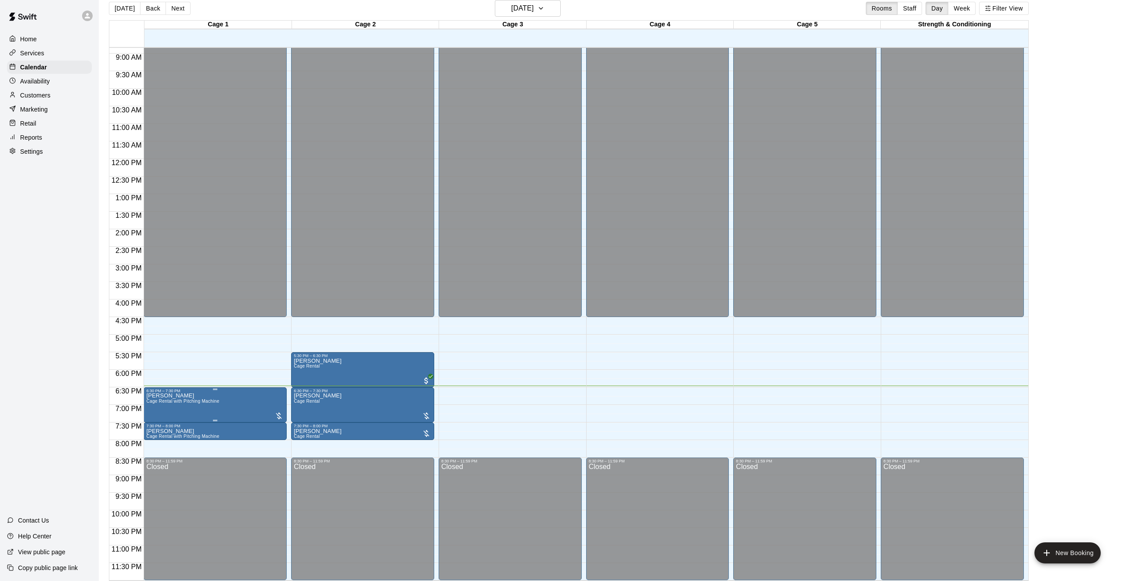
click at [226, 434] on div at bounding box center [562, 290] width 1124 height 581
click at [53, 98] on div "Customers" at bounding box center [49, 95] width 85 height 13
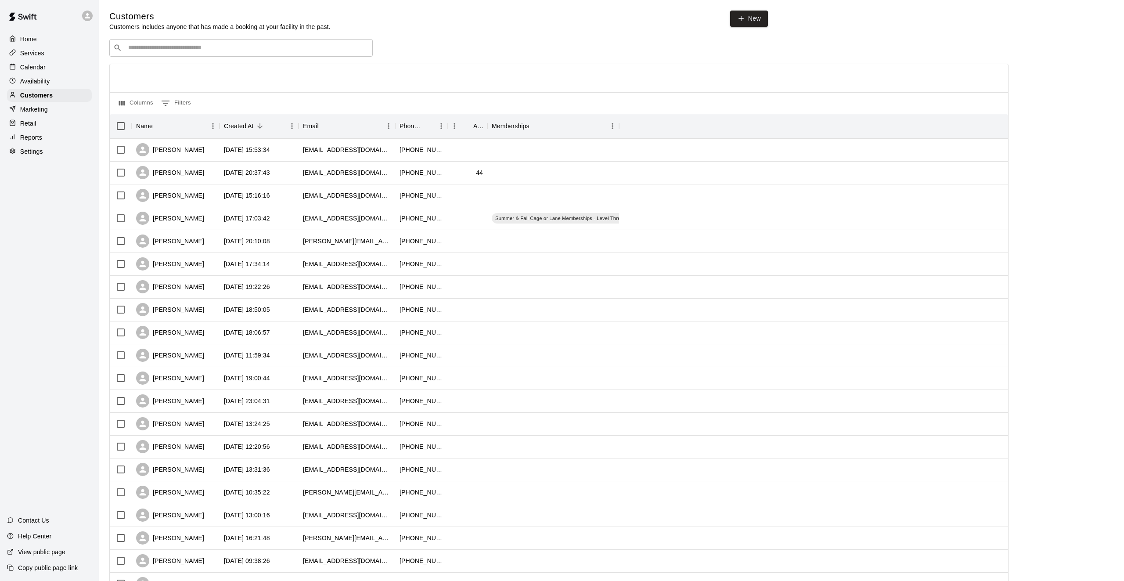
click at [213, 51] on input "Search customers by name or email" at bounding box center [247, 47] width 243 height 9
type input "*****"
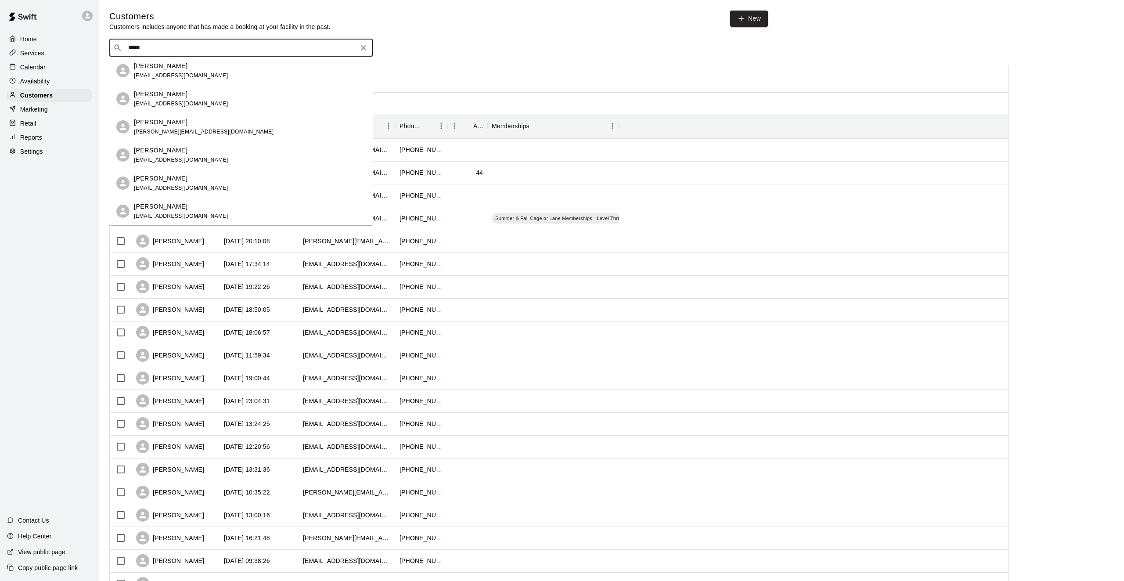
click at [174, 180] on p "[PERSON_NAME]" at bounding box center [161, 178] width 54 height 9
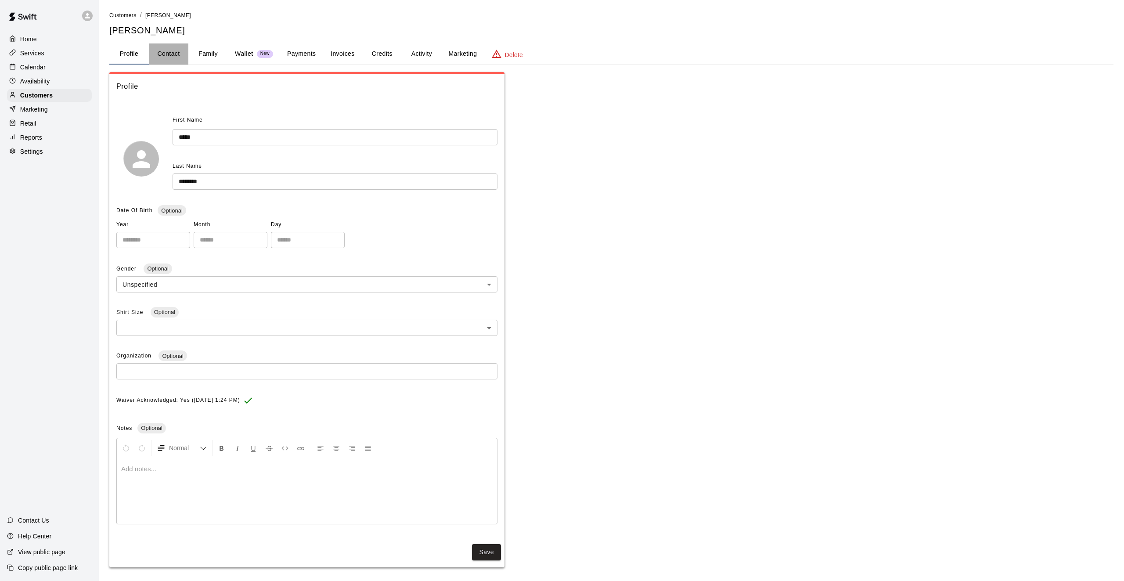
scroll to position [1, 0]
click at [177, 53] on button "Contact" at bounding box center [169, 53] width 40 height 21
select select "**"
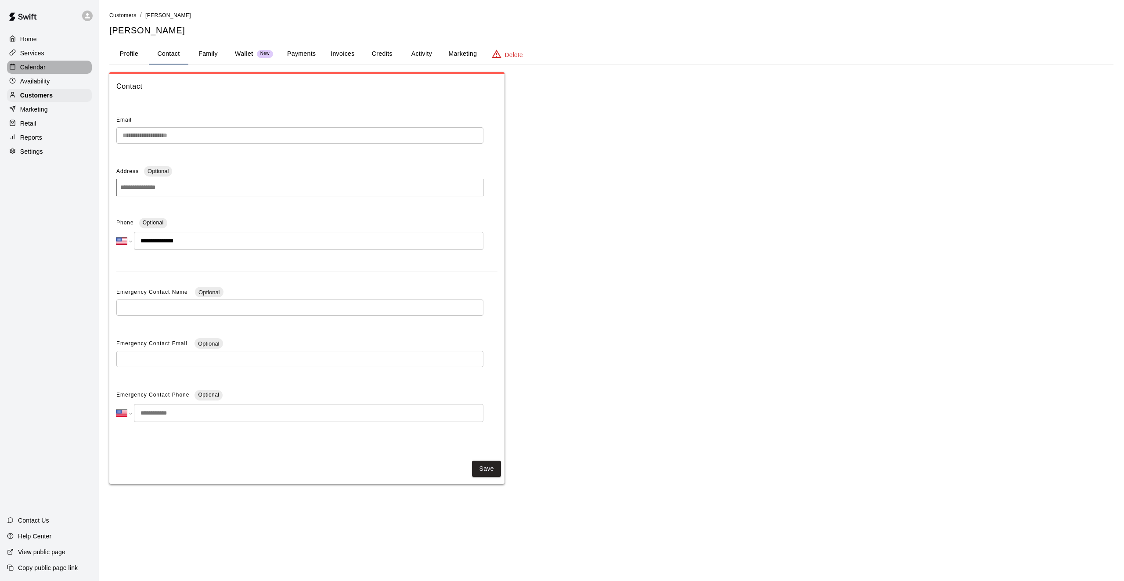
click at [31, 64] on p "Calendar" at bounding box center [32, 67] width 25 height 9
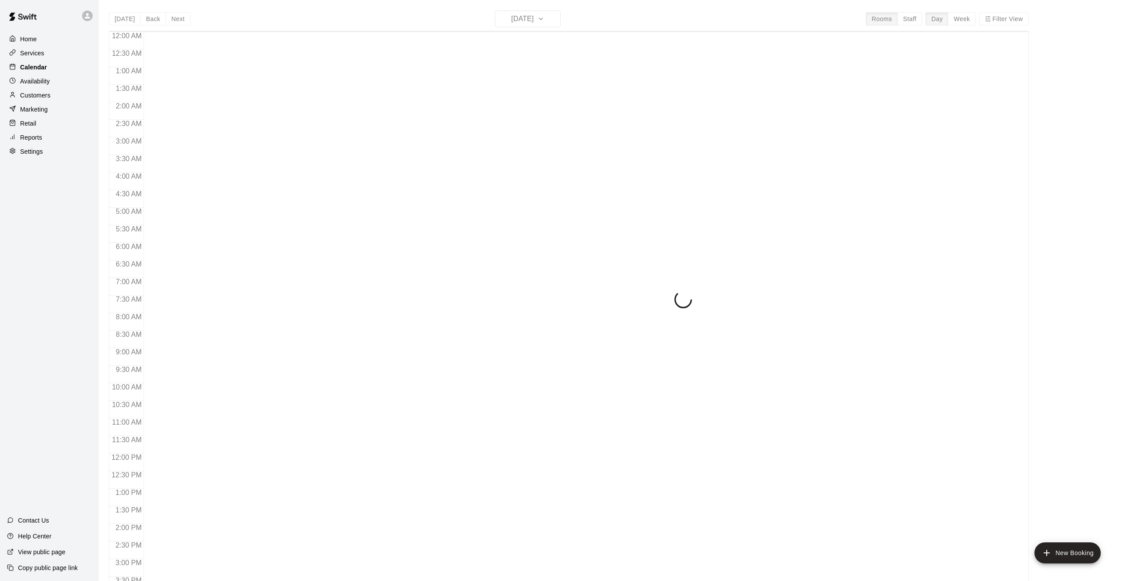
scroll to position [284, 0]
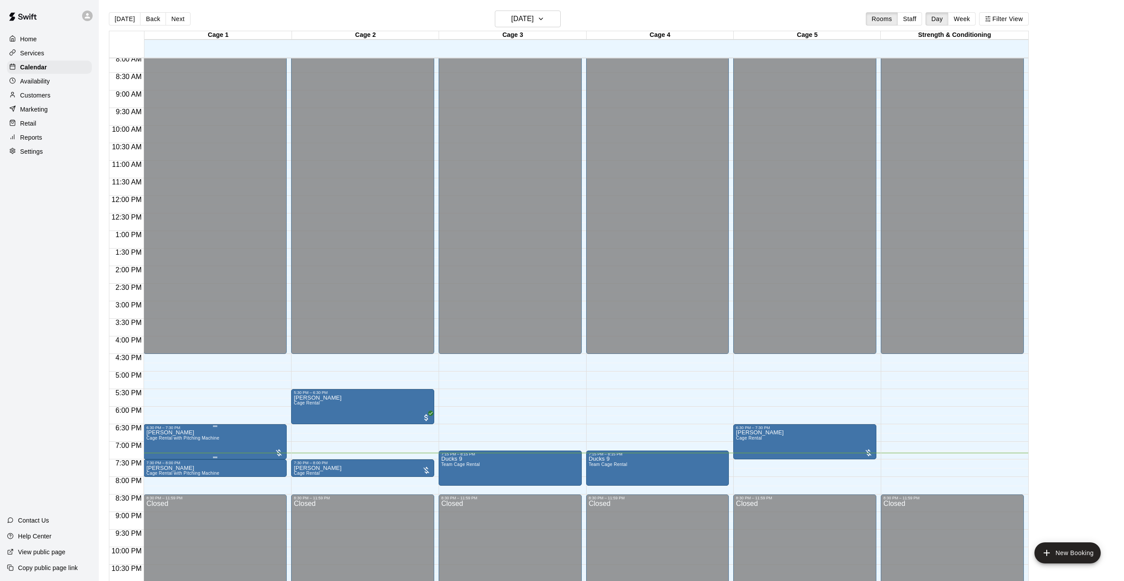
click at [152, 442] on icon "edit" at bounding box center [156, 439] width 8 height 8
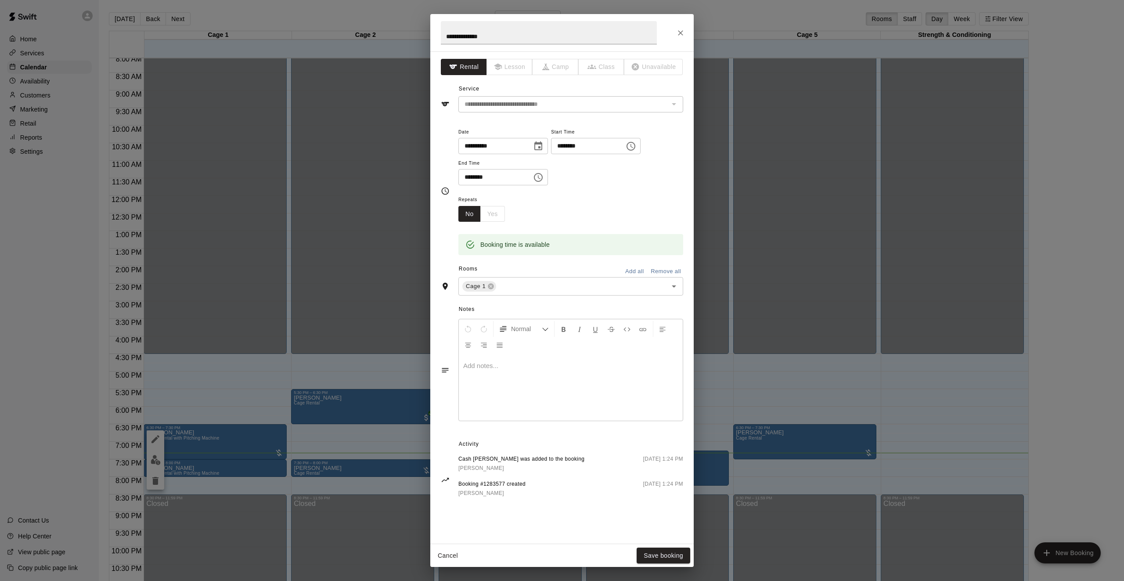
click at [549, 365] on p at bounding box center [570, 365] width 215 height 9
click at [659, 556] on button "Save booking" at bounding box center [664, 556] width 54 height 16
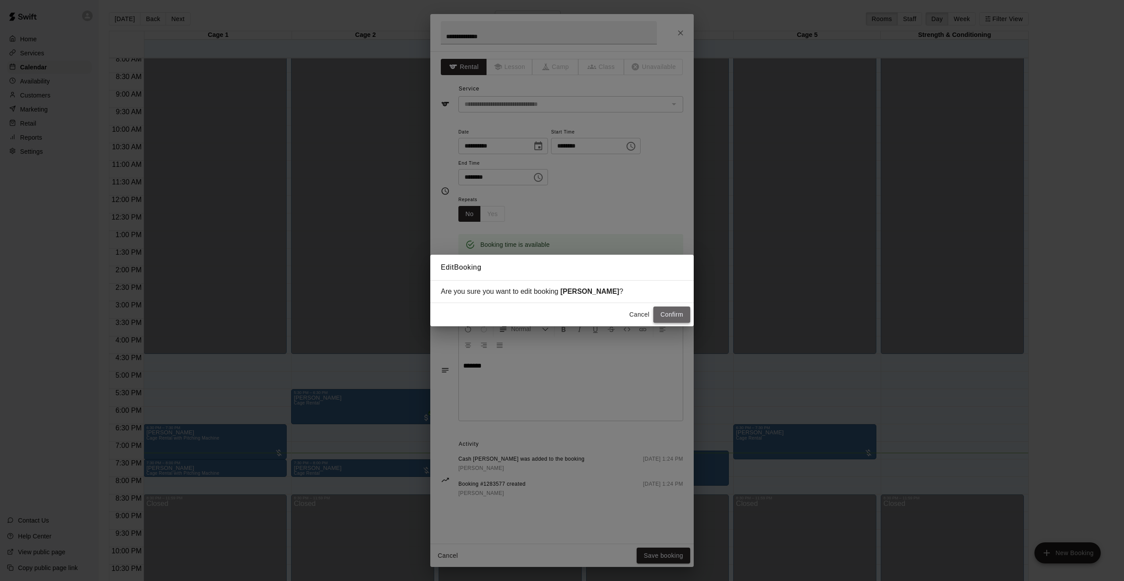
click at [671, 315] on button "Confirm" at bounding box center [672, 315] width 37 height 16
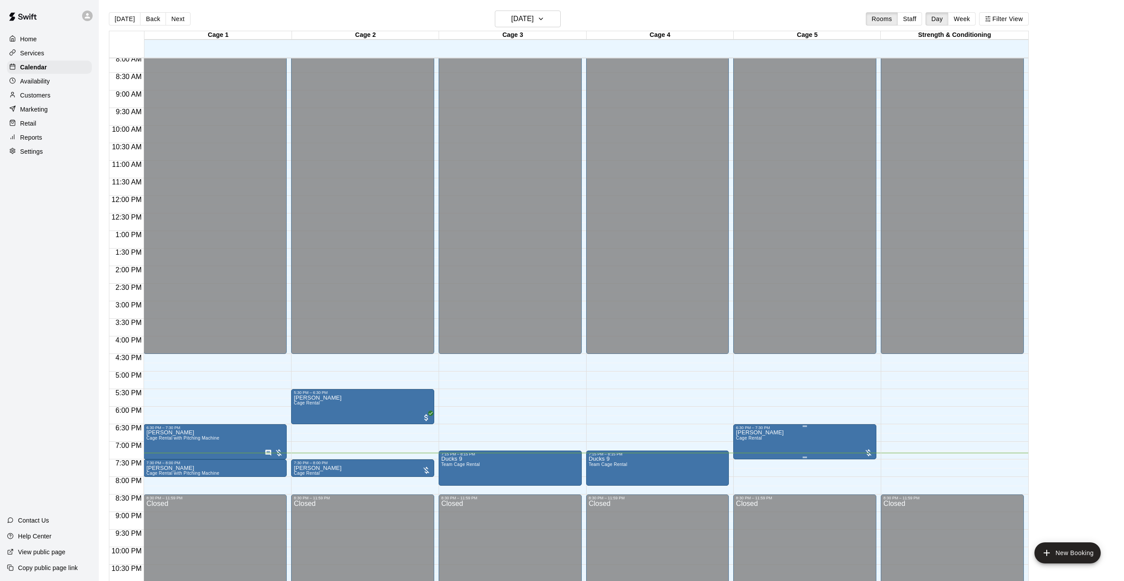
click at [751, 443] on button "edit" at bounding box center [746, 439] width 18 height 18
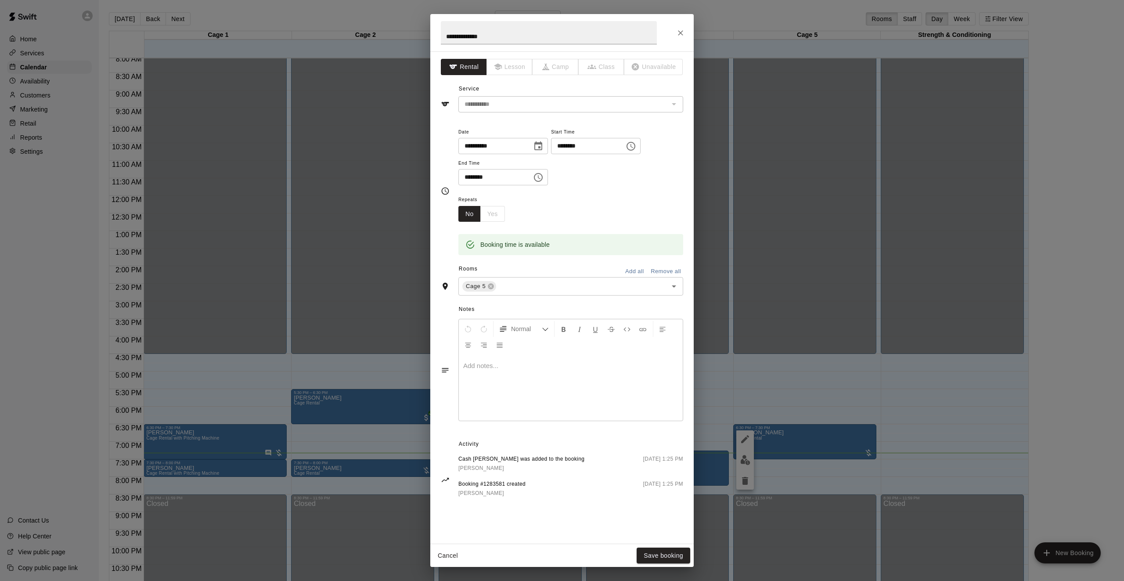
click at [506, 364] on p at bounding box center [570, 365] width 215 height 9
click at [665, 553] on button "Save booking" at bounding box center [664, 556] width 54 height 16
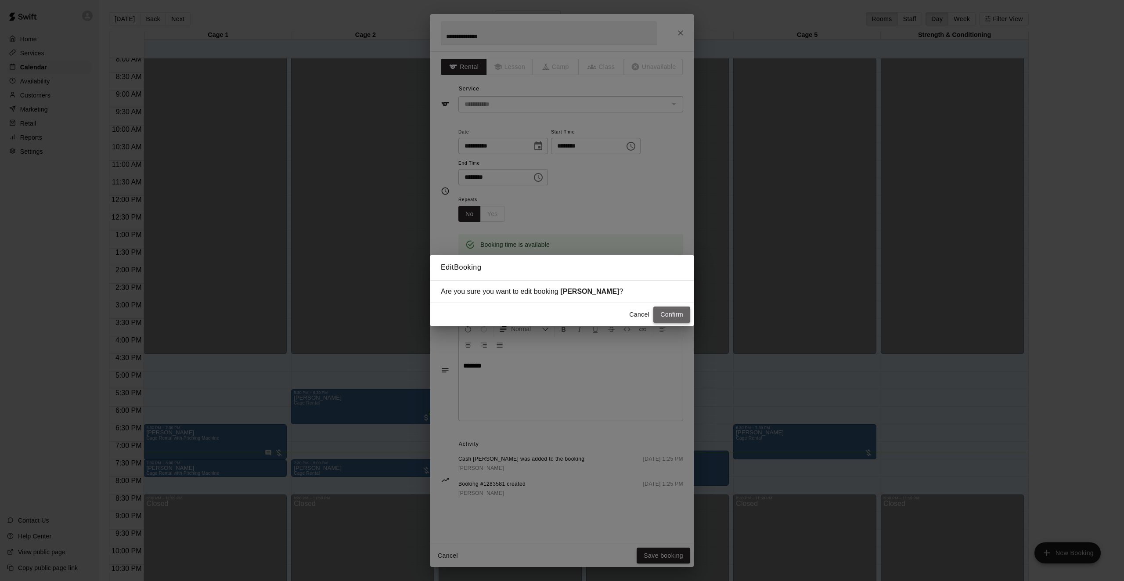
click at [673, 312] on button "Confirm" at bounding box center [672, 315] width 37 height 16
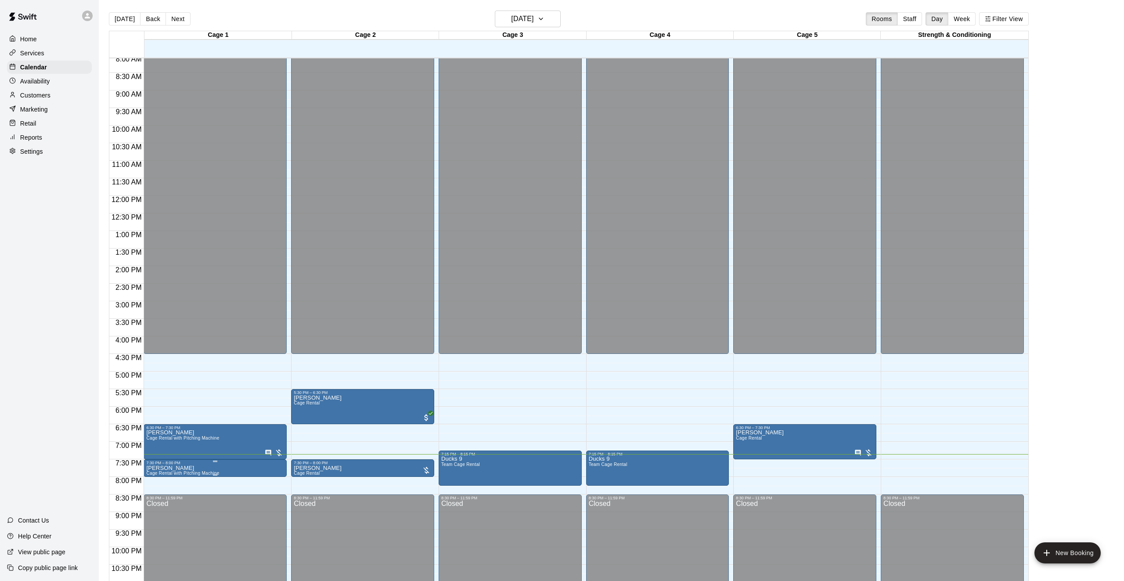
click at [182, 473] on span "Cage Rental with Pitching Machine" at bounding box center [182, 473] width 73 height 5
click at [150, 483] on icon "edit" at bounding box center [155, 480] width 11 height 11
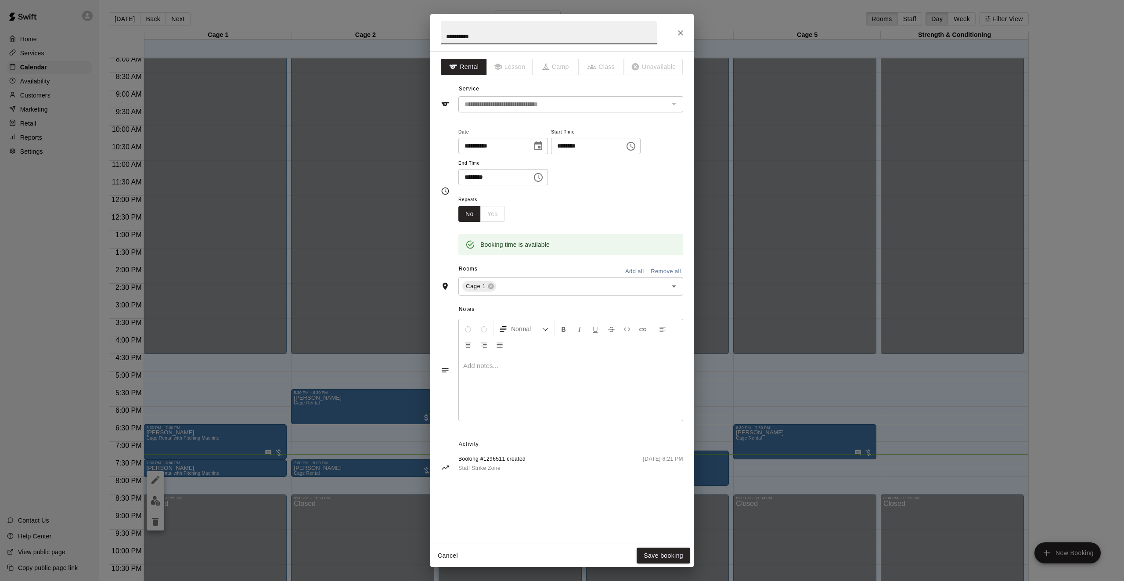
click at [486, 36] on input "**********" at bounding box center [549, 32] width 216 height 23
type input "**********"
click at [663, 555] on button "Save booking" at bounding box center [664, 556] width 54 height 16
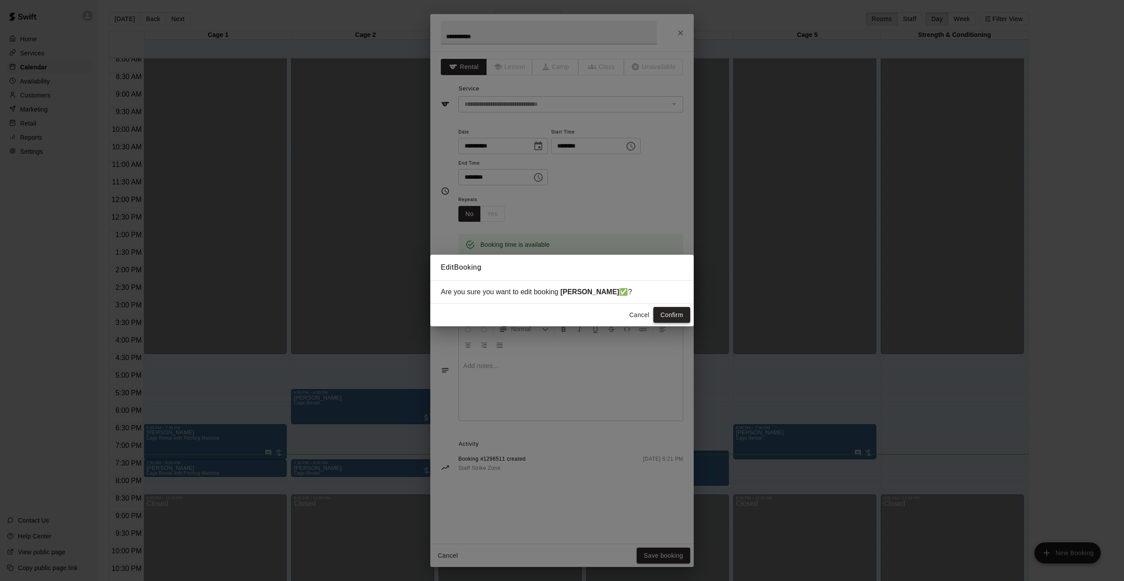
click at [673, 316] on button "Confirm" at bounding box center [672, 315] width 37 height 16
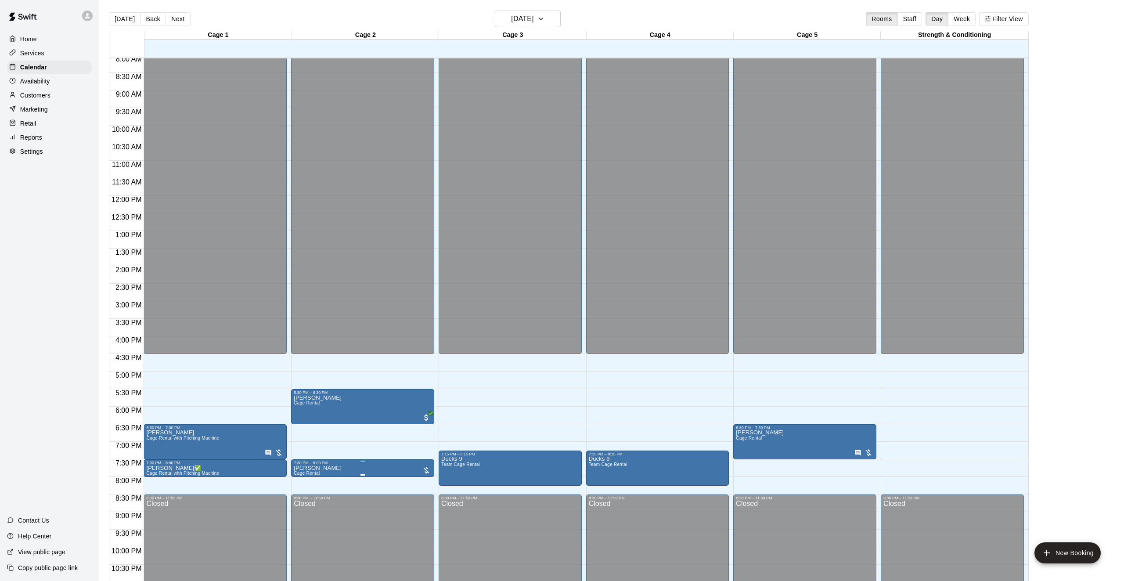
click at [302, 471] on icon "edit" at bounding box center [303, 474] width 11 height 11
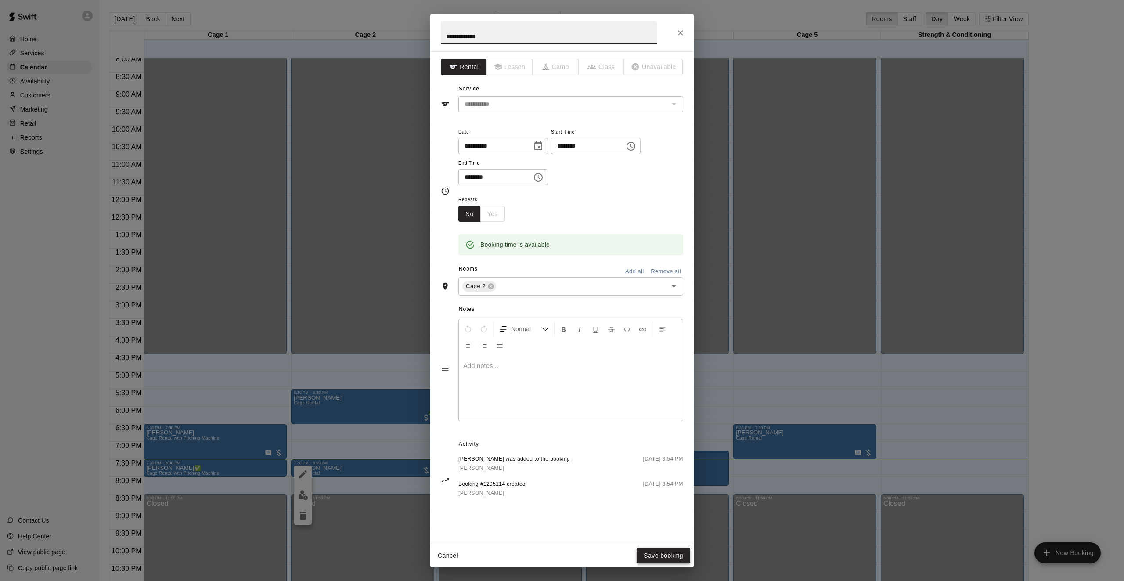
type input "**********"
click at [654, 554] on button "Save booking" at bounding box center [664, 556] width 54 height 16
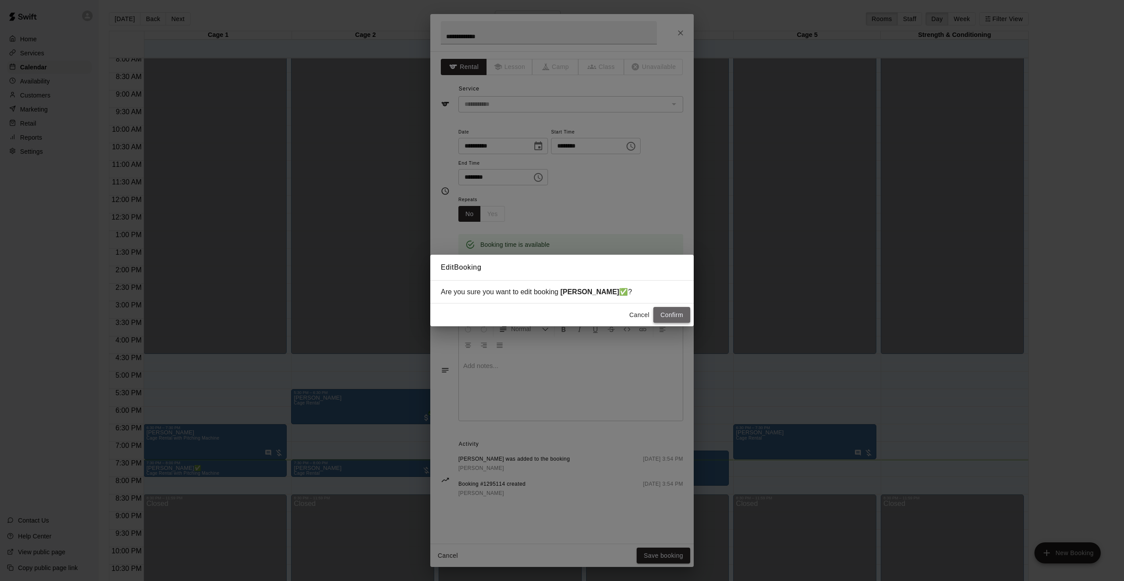
click at [682, 321] on button "Confirm" at bounding box center [672, 315] width 37 height 16
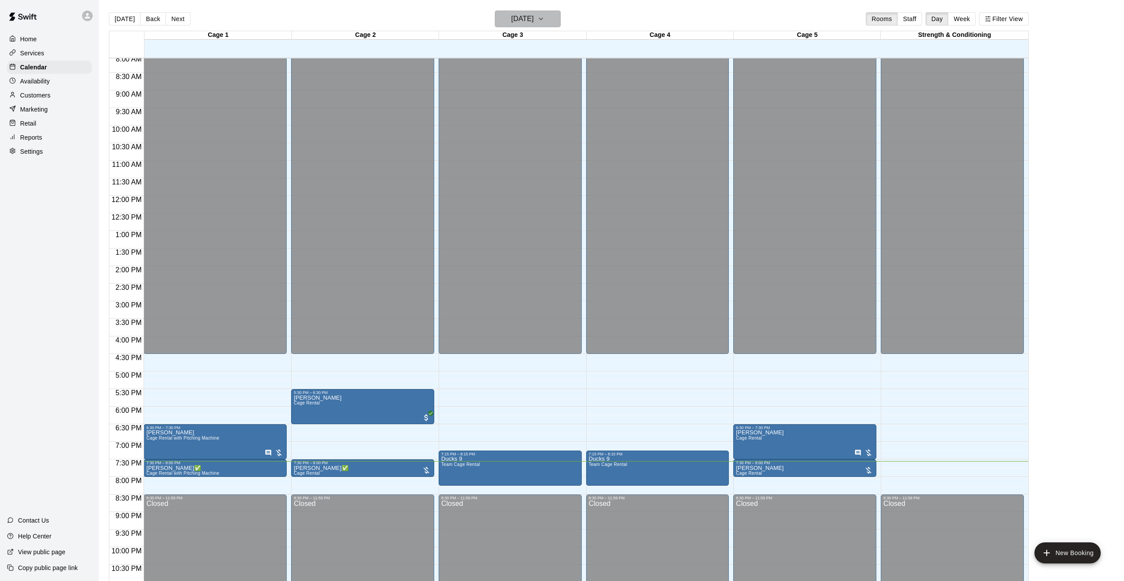
click at [517, 19] on h6 "[DATE]" at bounding box center [522, 19] width 22 height 12
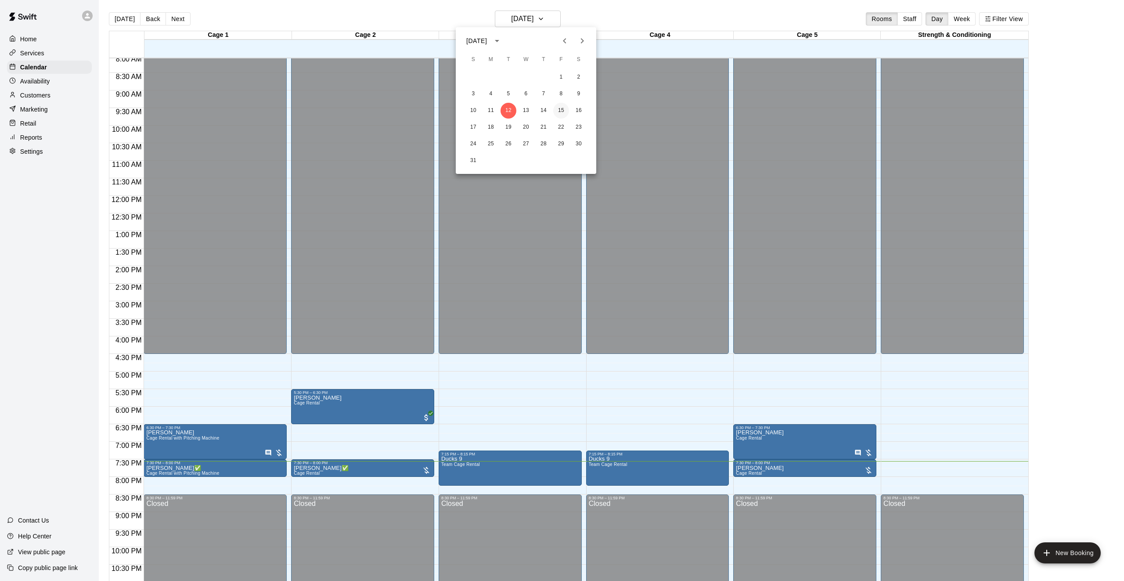
click at [560, 111] on button "15" at bounding box center [561, 111] width 16 height 16
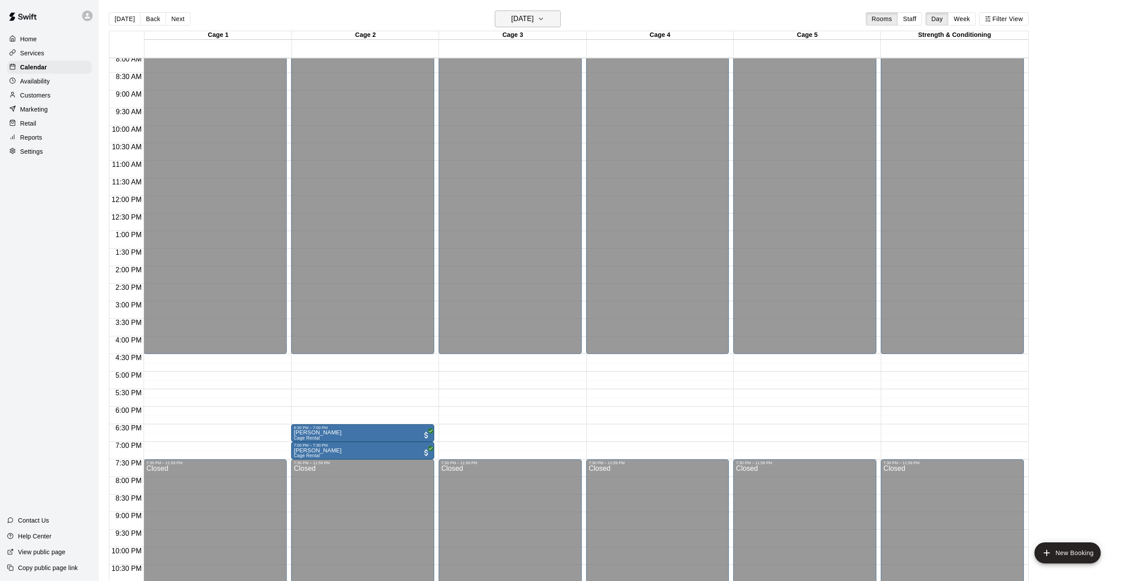
click at [521, 16] on h6 "[DATE]" at bounding box center [522, 19] width 22 height 12
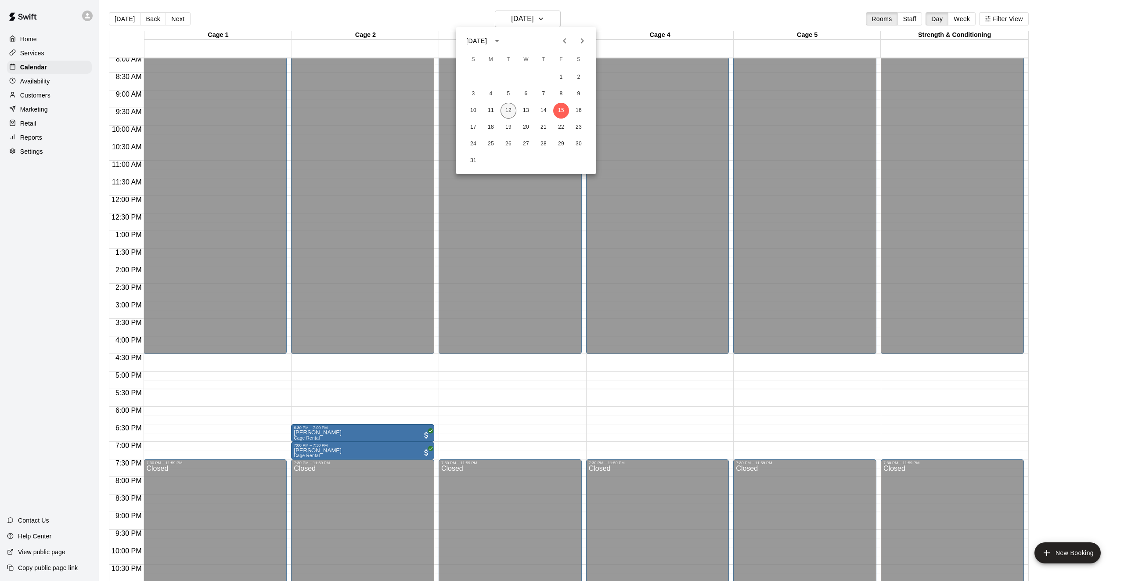
click at [508, 110] on button "12" at bounding box center [509, 111] width 16 height 16
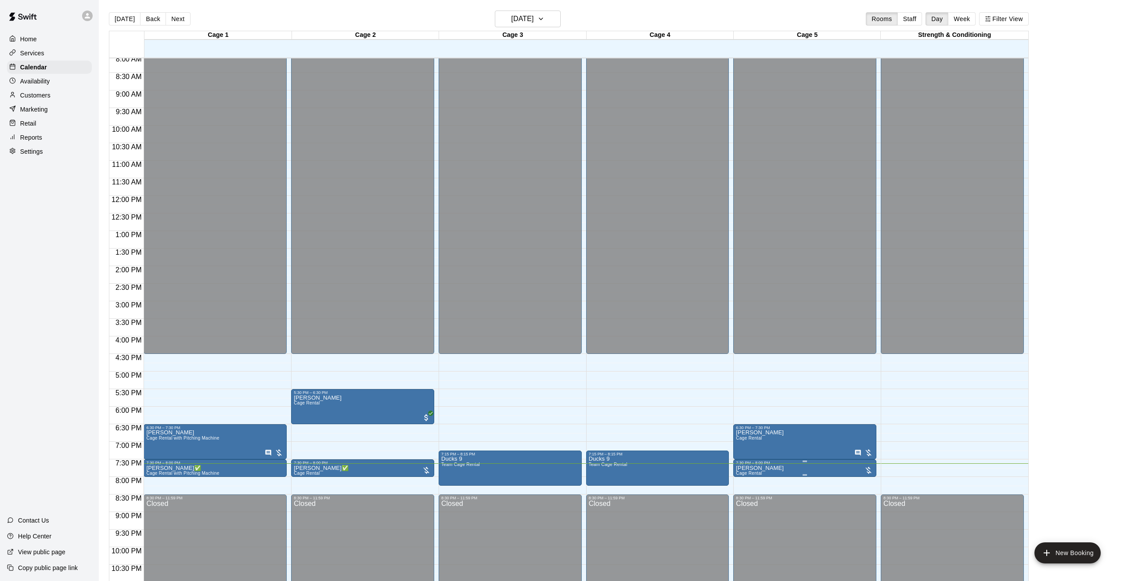
click at [743, 477] on icon "edit" at bounding box center [745, 474] width 8 height 8
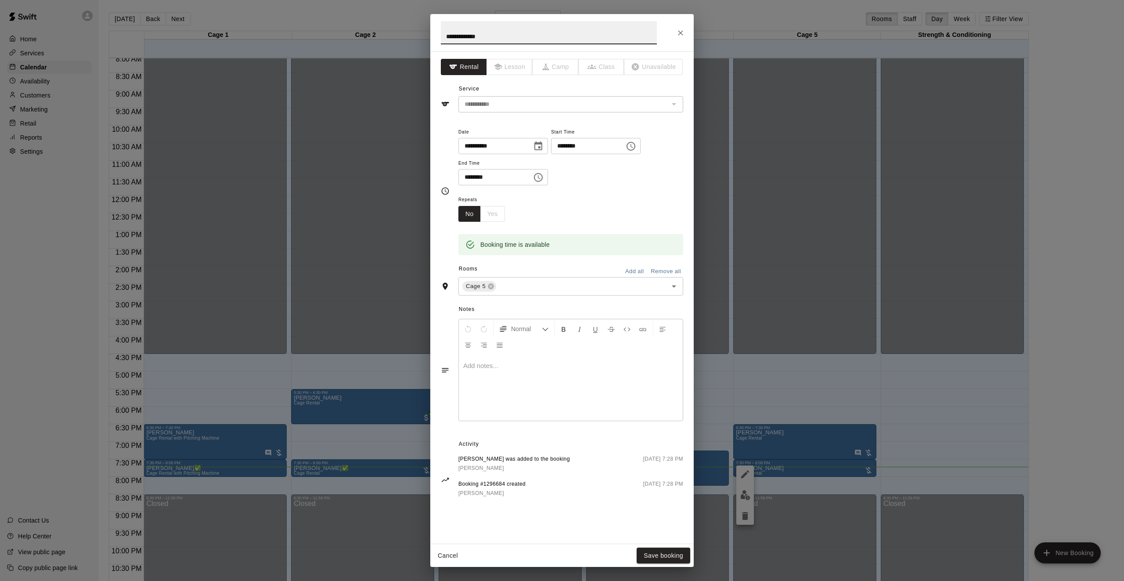
type input "**********"
click at [659, 558] on button "Save booking" at bounding box center [664, 556] width 54 height 16
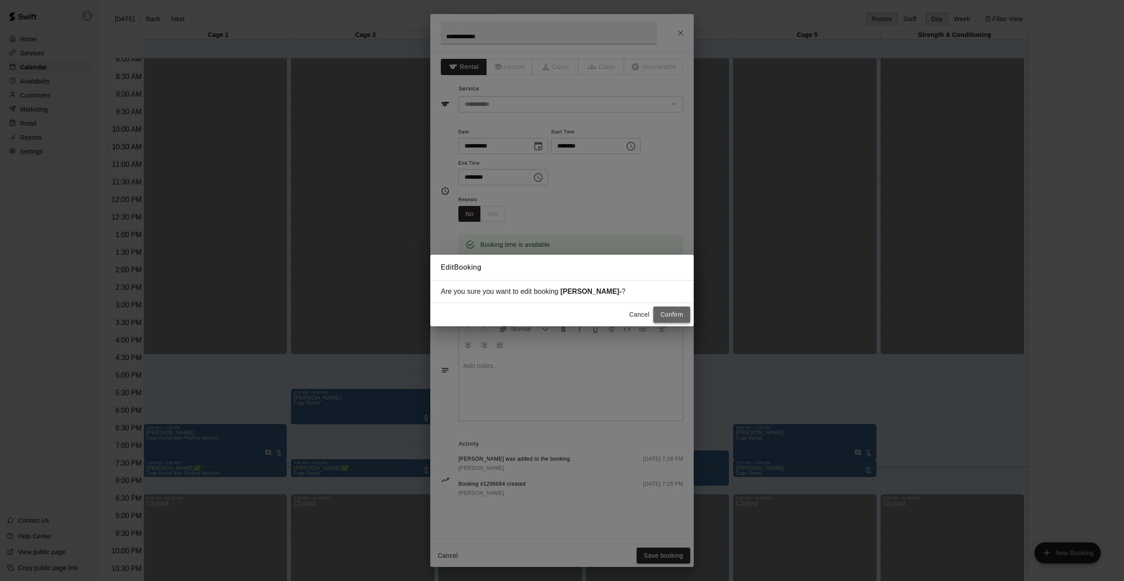
click at [666, 317] on button "Confirm" at bounding box center [672, 315] width 37 height 16
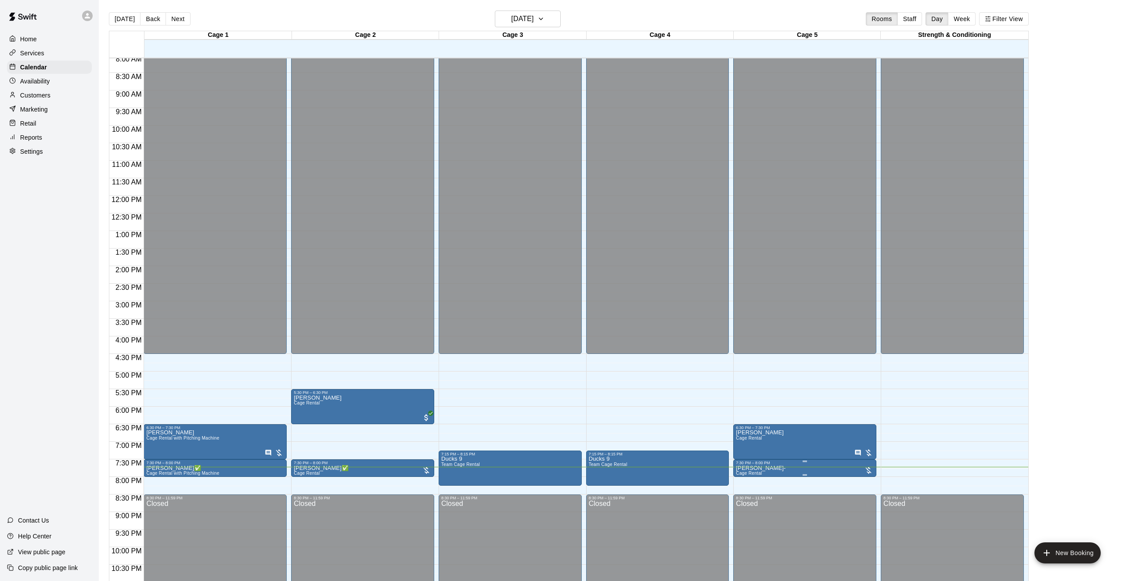
click at [747, 476] on icon "edit" at bounding box center [745, 474] width 11 height 11
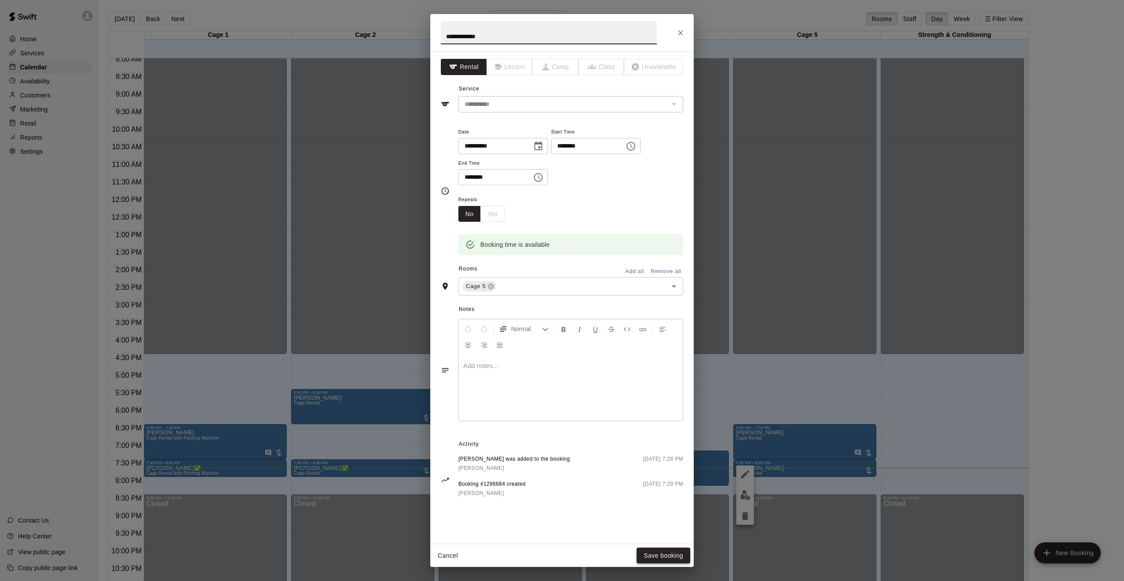
type input "**********"
click at [668, 560] on button "Save booking" at bounding box center [664, 556] width 54 height 16
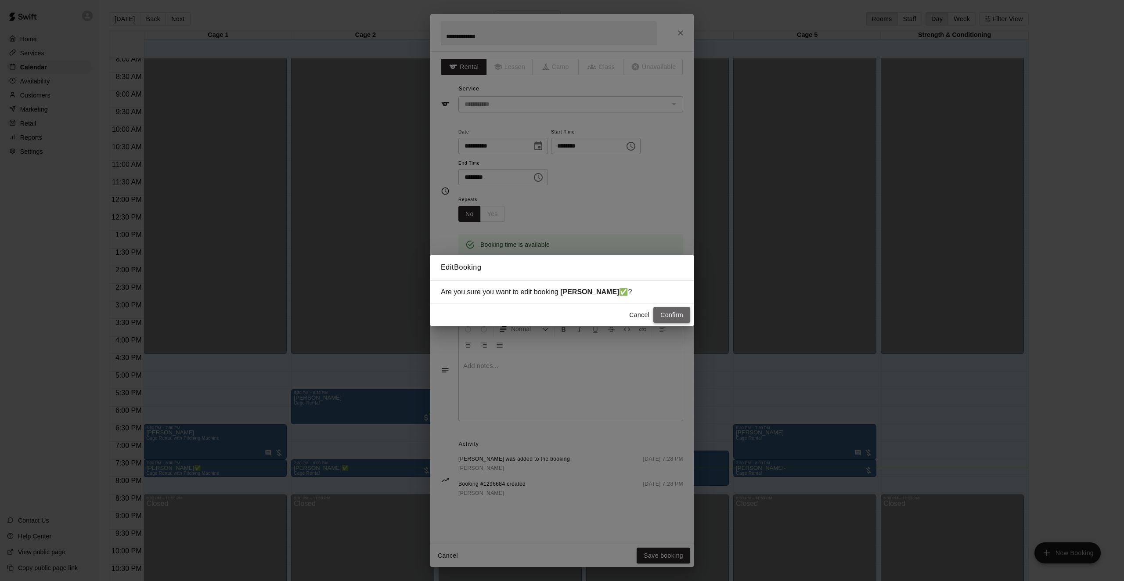
click at [670, 317] on button "Confirm" at bounding box center [672, 315] width 37 height 16
